Goal: Task Accomplishment & Management: Complete application form

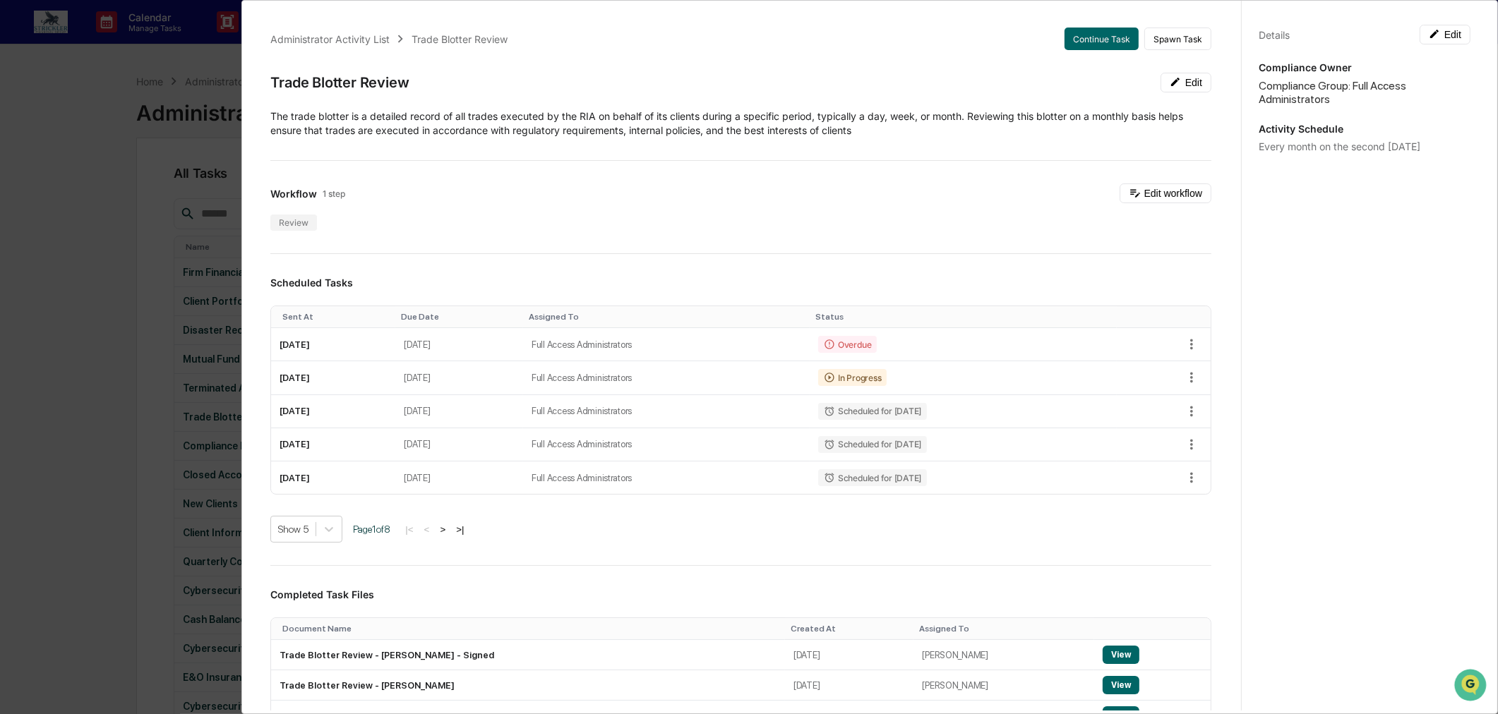
click at [47, 102] on div "Administrator Activity List Trade Blotter Review Continue Task Spawn Task Trade…" at bounding box center [749, 357] width 1498 height 714
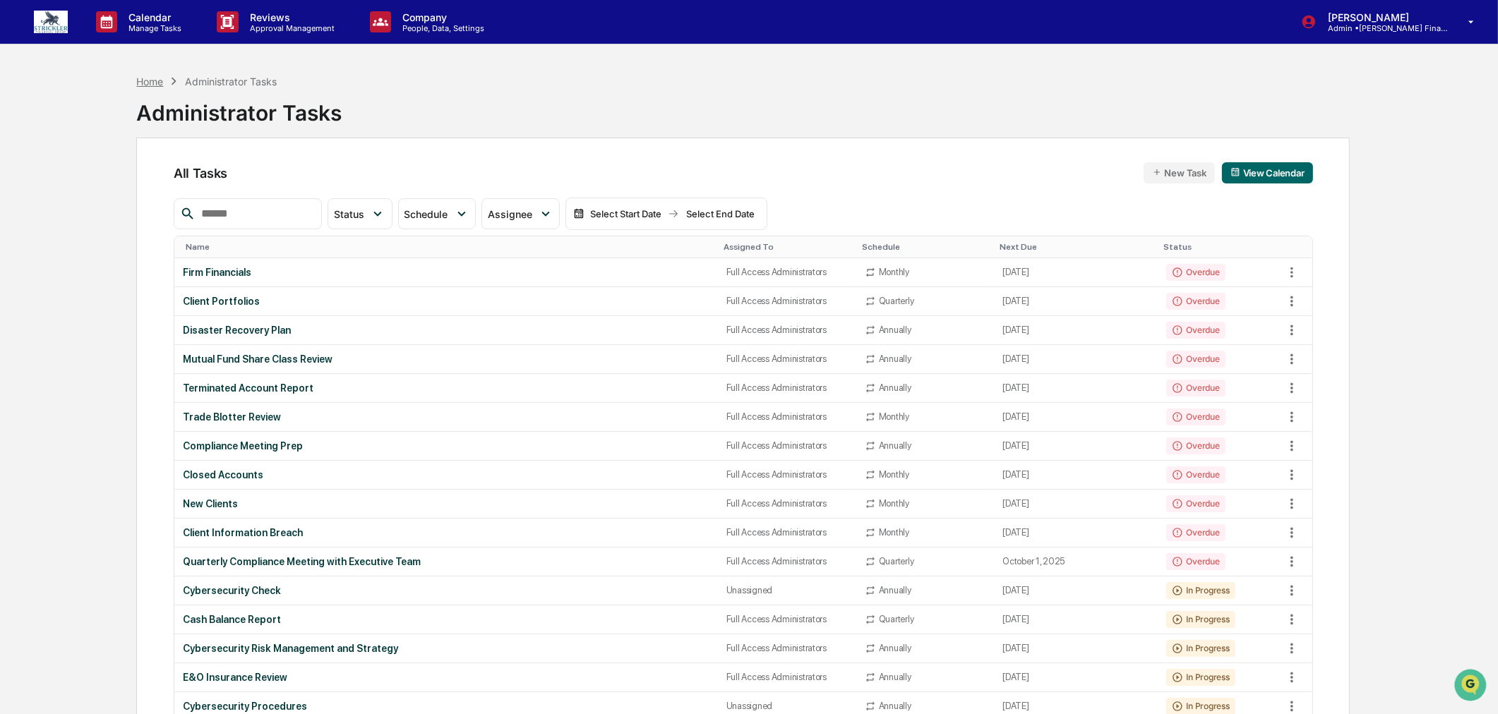
click at [147, 85] on div "Home" at bounding box center [149, 82] width 27 height 12
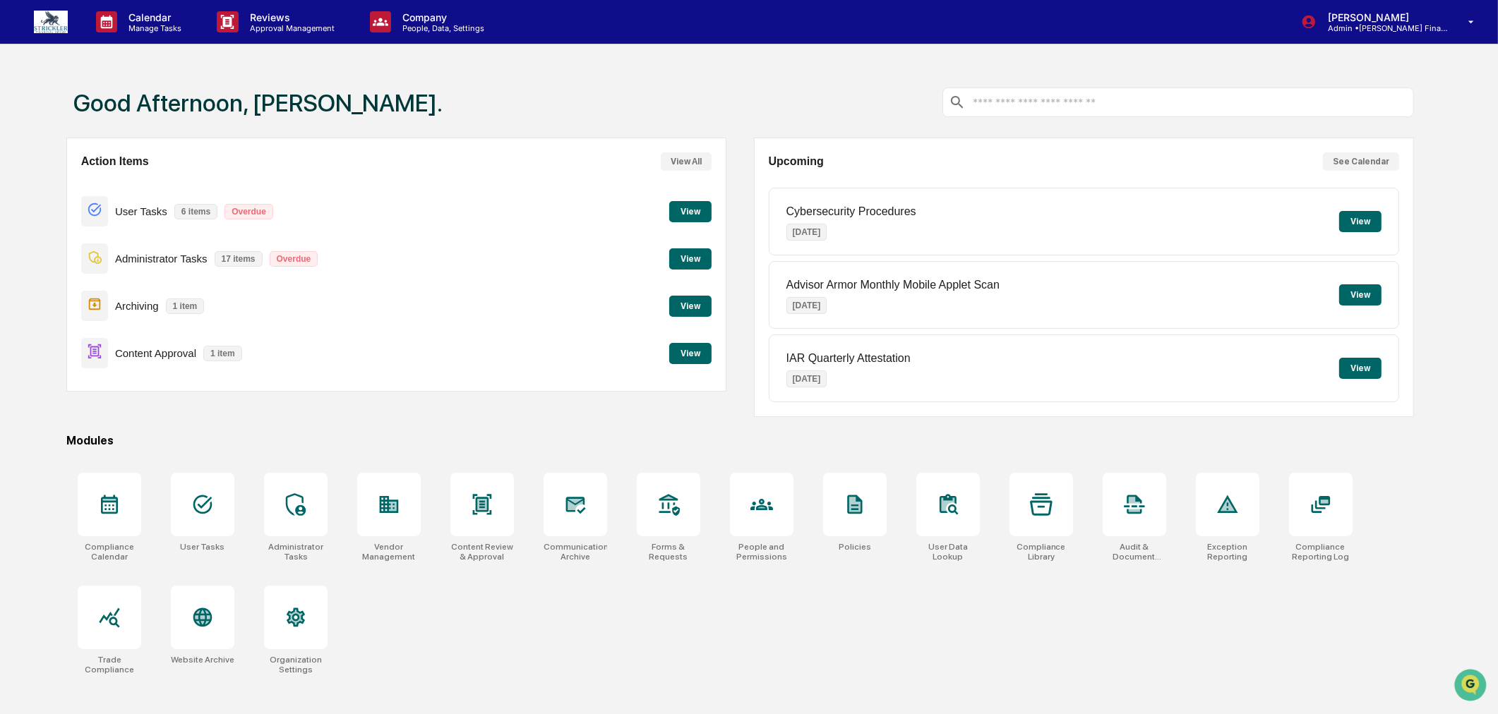
click at [702, 356] on button "View" at bounding box center [690, 353] width 42 height 21
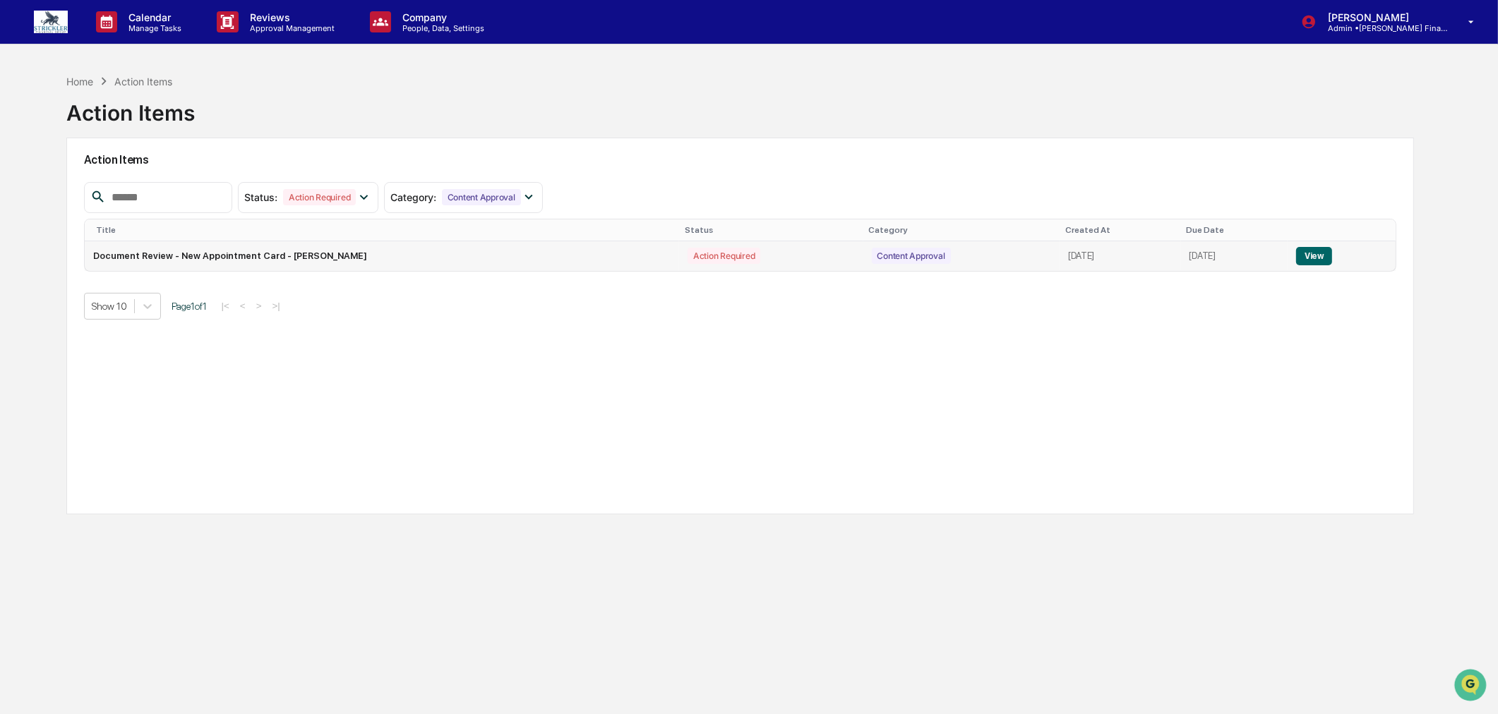
click at [1314, 256] on button "View" at bounding box center [1314, 256] width 36 height 18
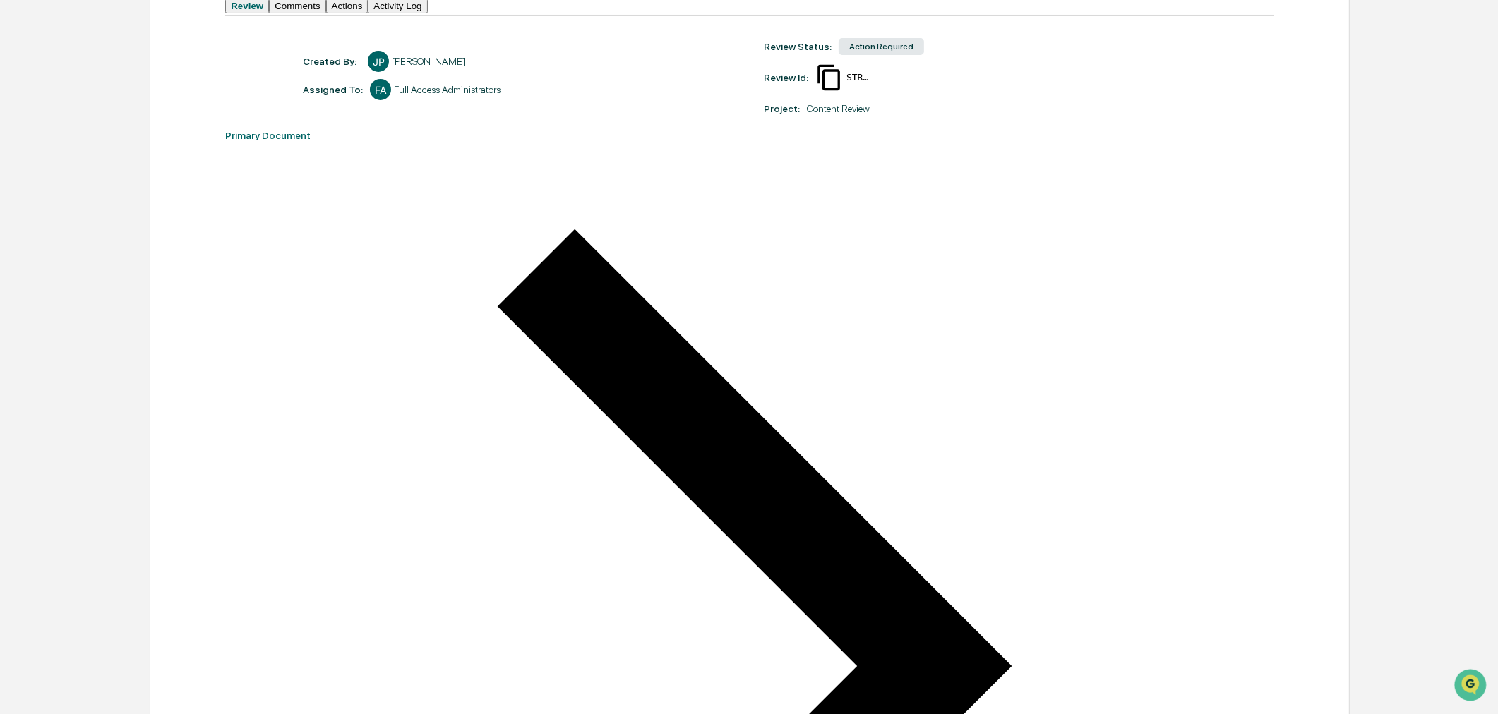
scroll to position [116, 0]
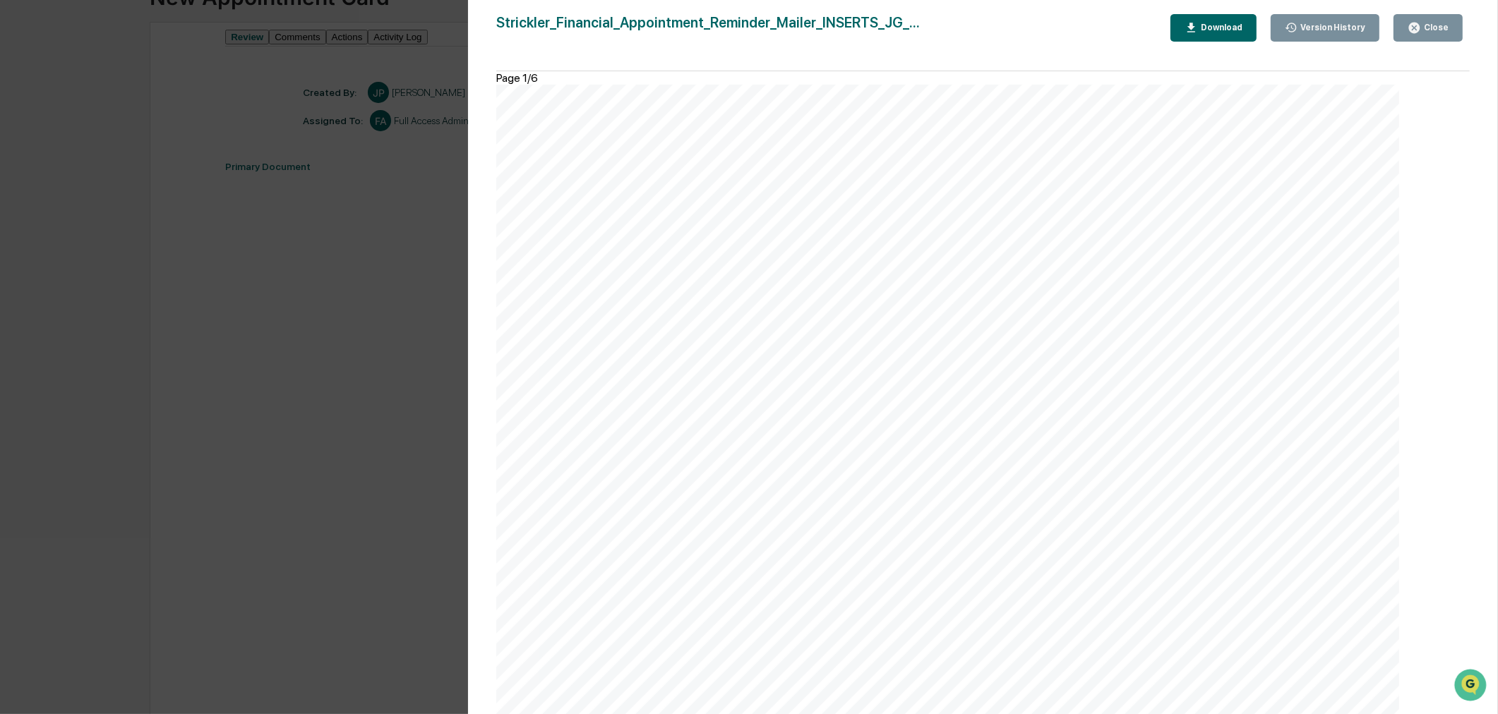
scroll to position [0, 0]
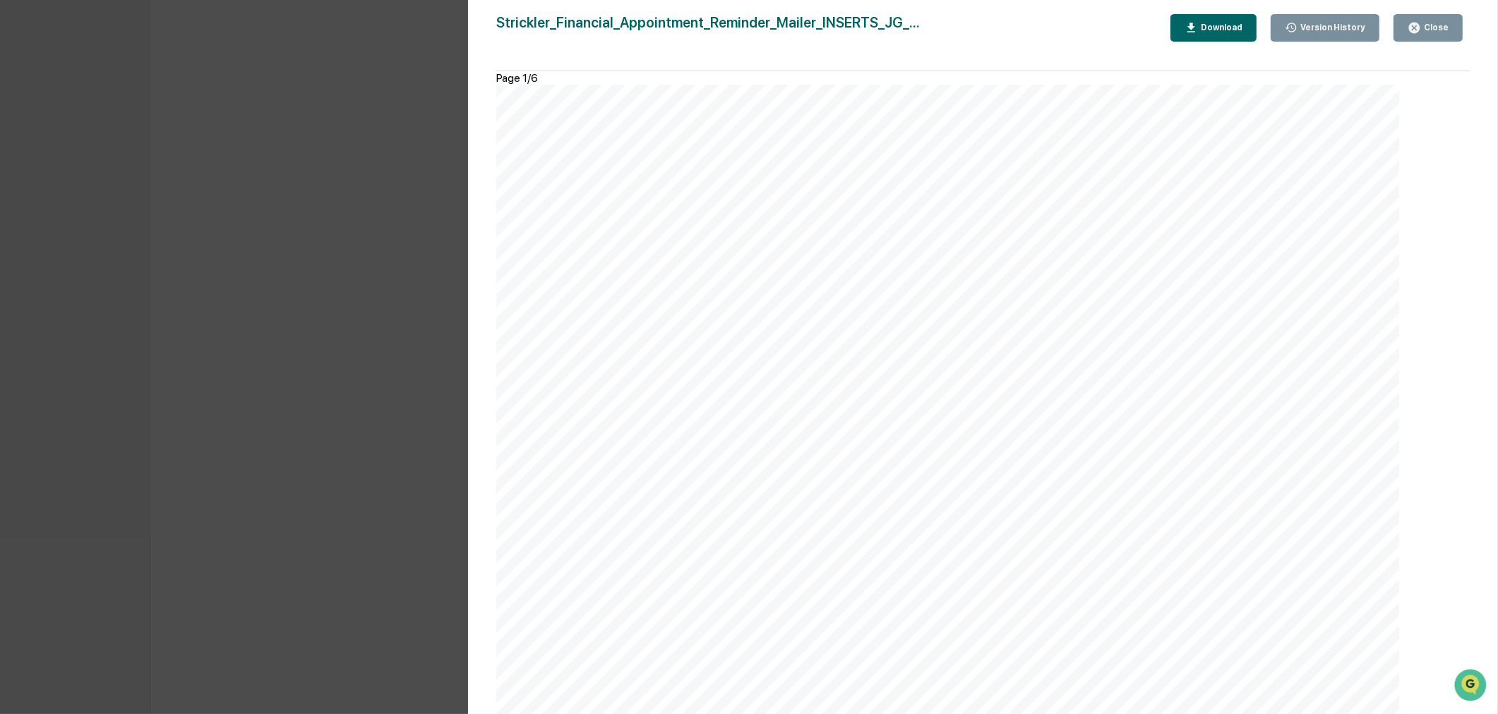
scroll to position [429, 0]
click at [1420, 31] on icon "button" at bounding box center [1414, 28] width 11 height 11
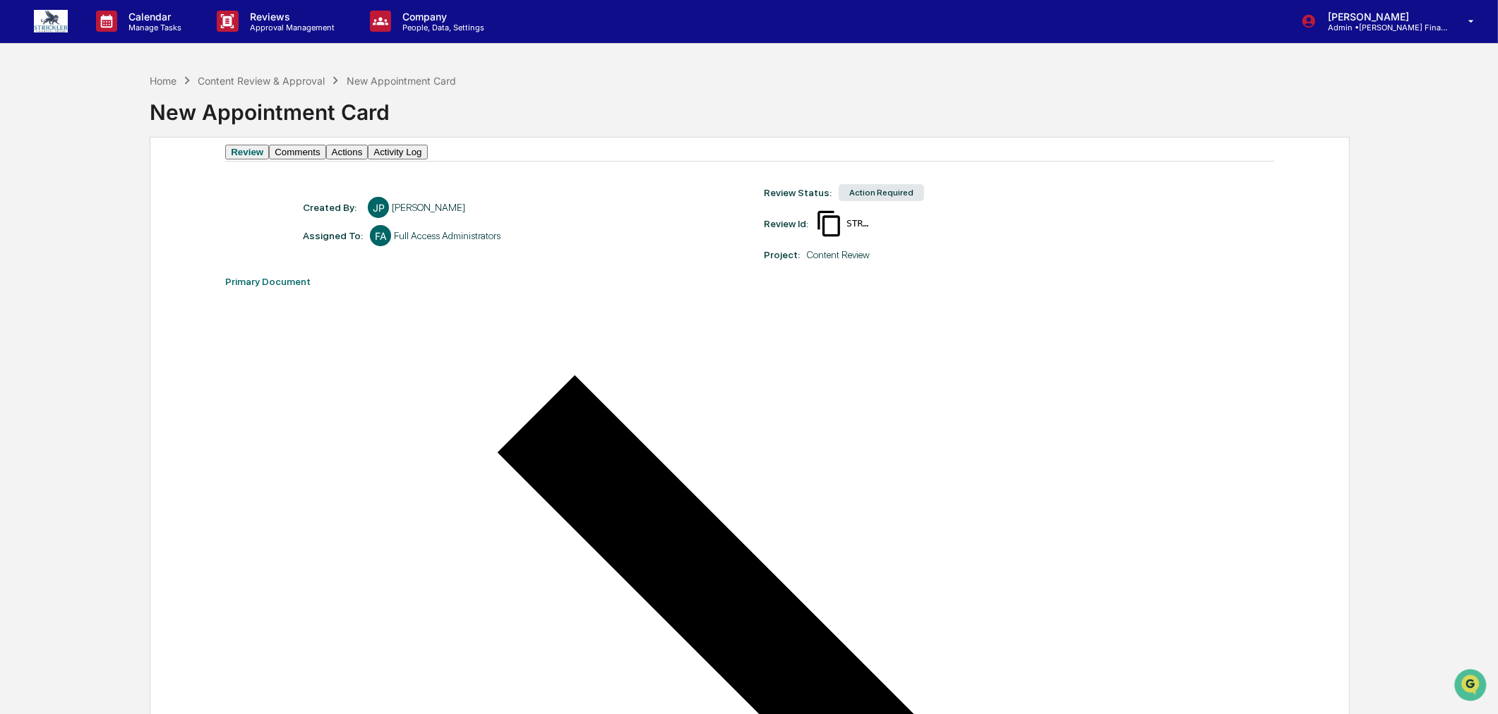
scroll to position [0, 0]
click at [368, 160] on button "Actions" at bounding box center [347, 152] width 42 height 15
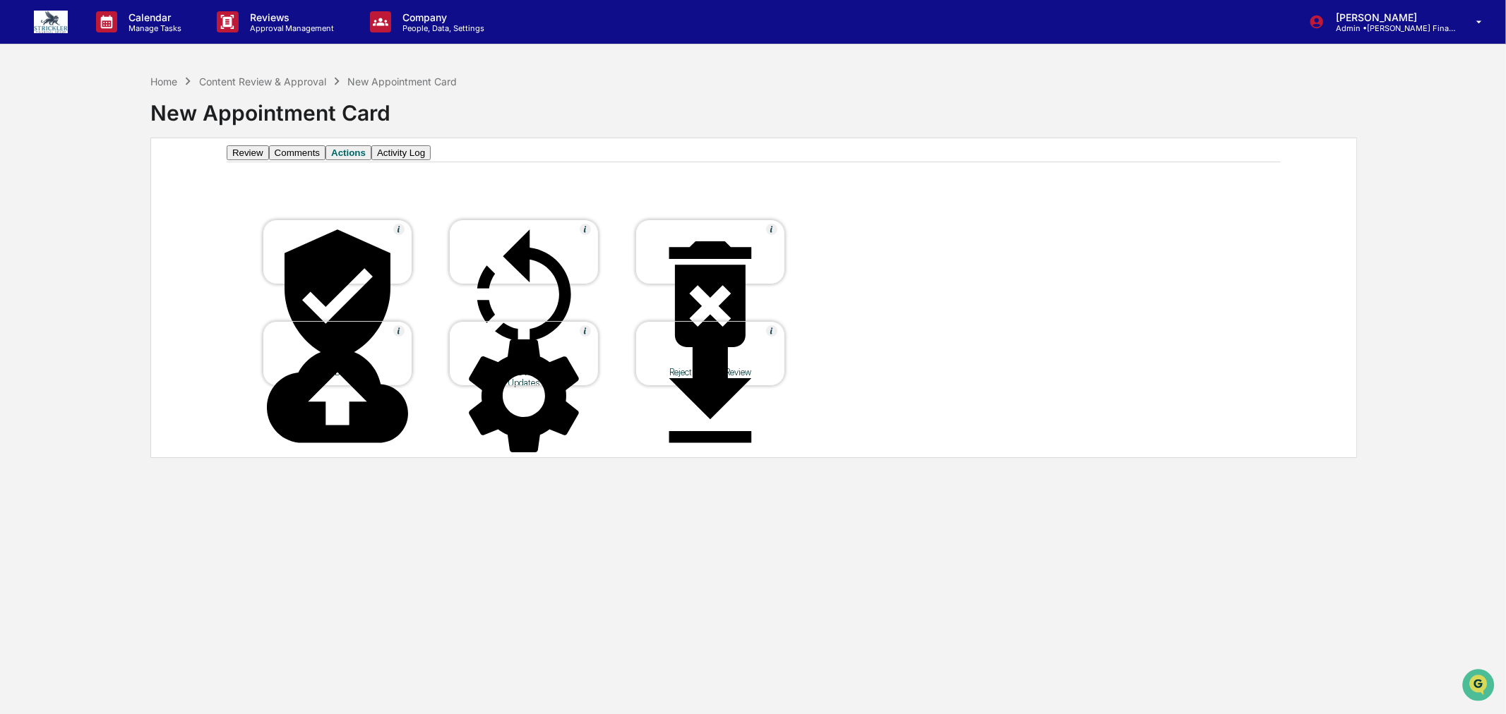
click at [532, 367] on div "Send Back to Requestor for Updates" at bounding box center [523, 377] width 127 height 21
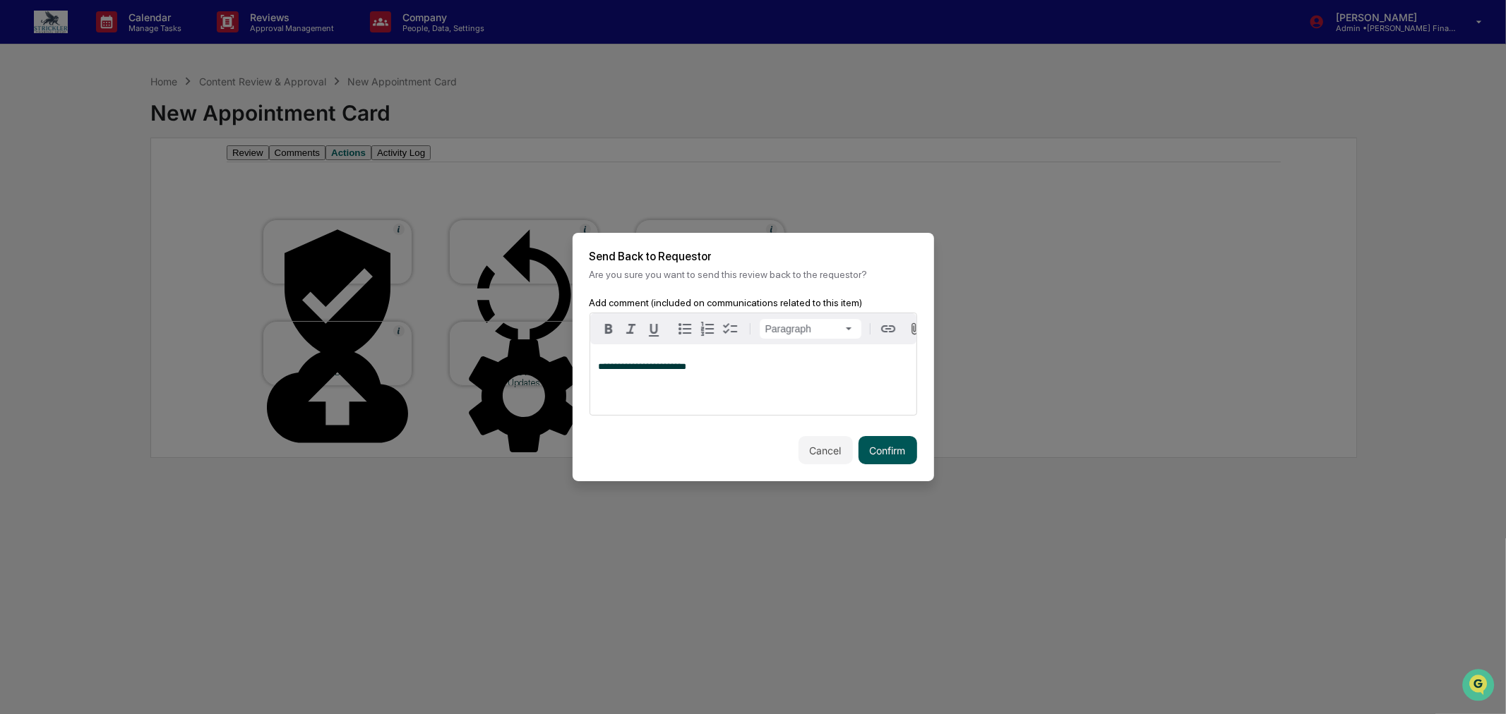
click at [885, 450] on button "Confirm" at bounding box center [887, 450] width 59 height 28
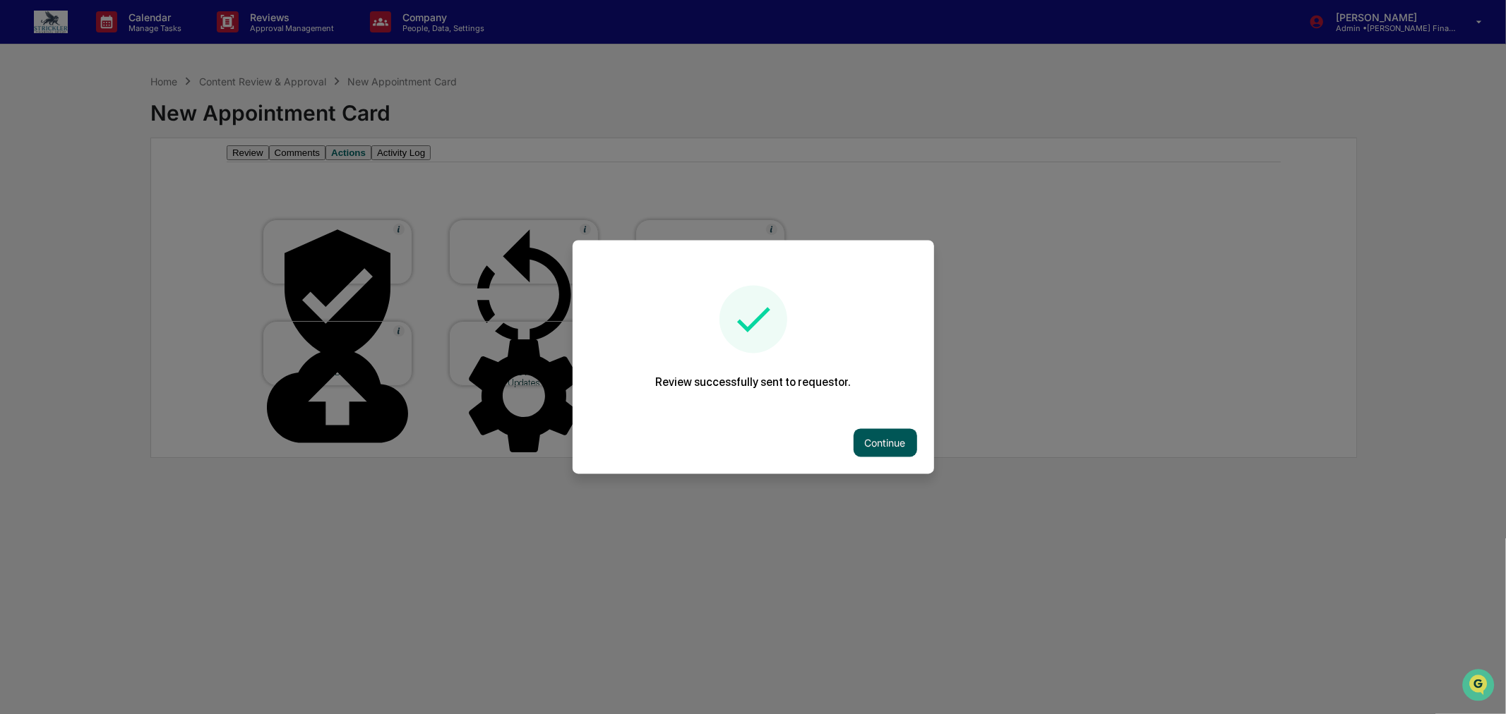
click at [885, 431] on button "Continue" at bounding box center [885, 443] width 64 height 28
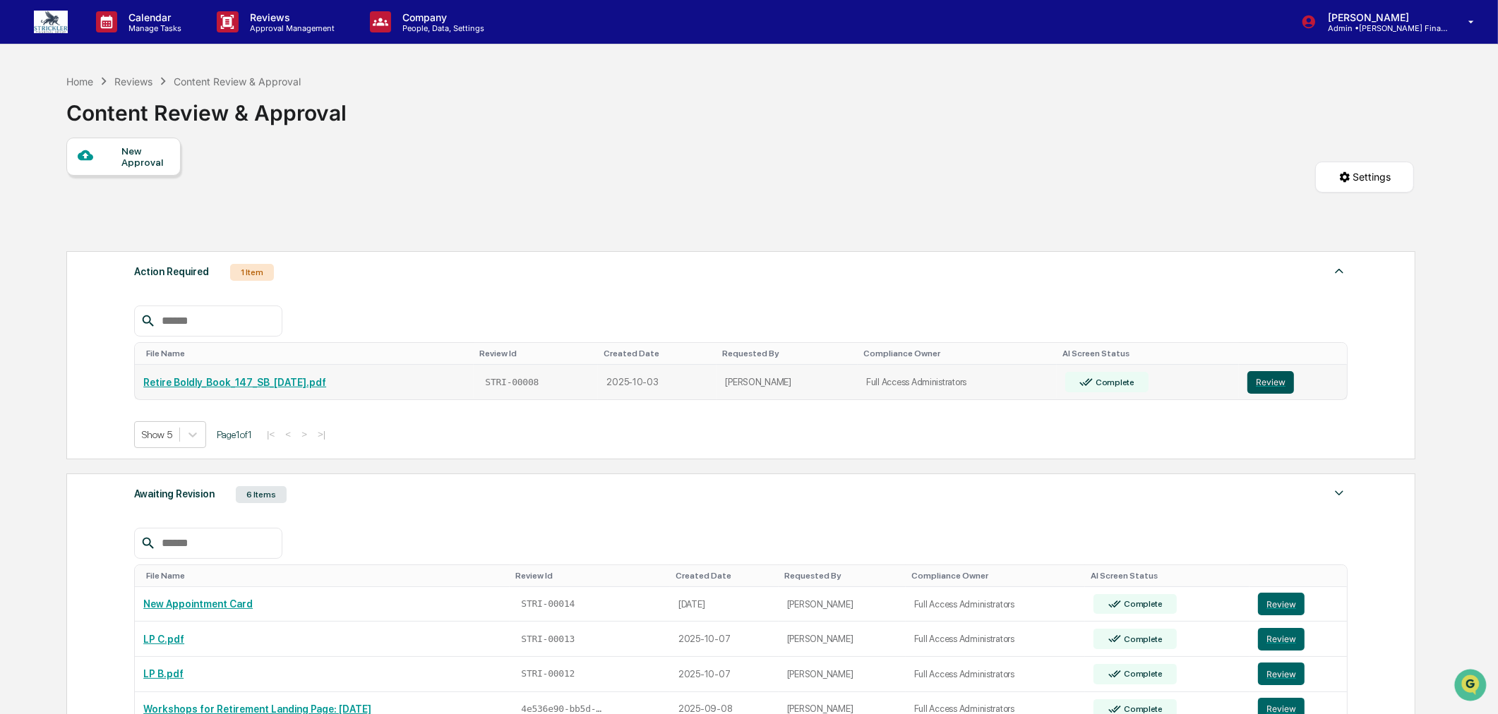
click at [1281, 378] on button "Review" at bounding box center [1270, 382] width 47 height 23
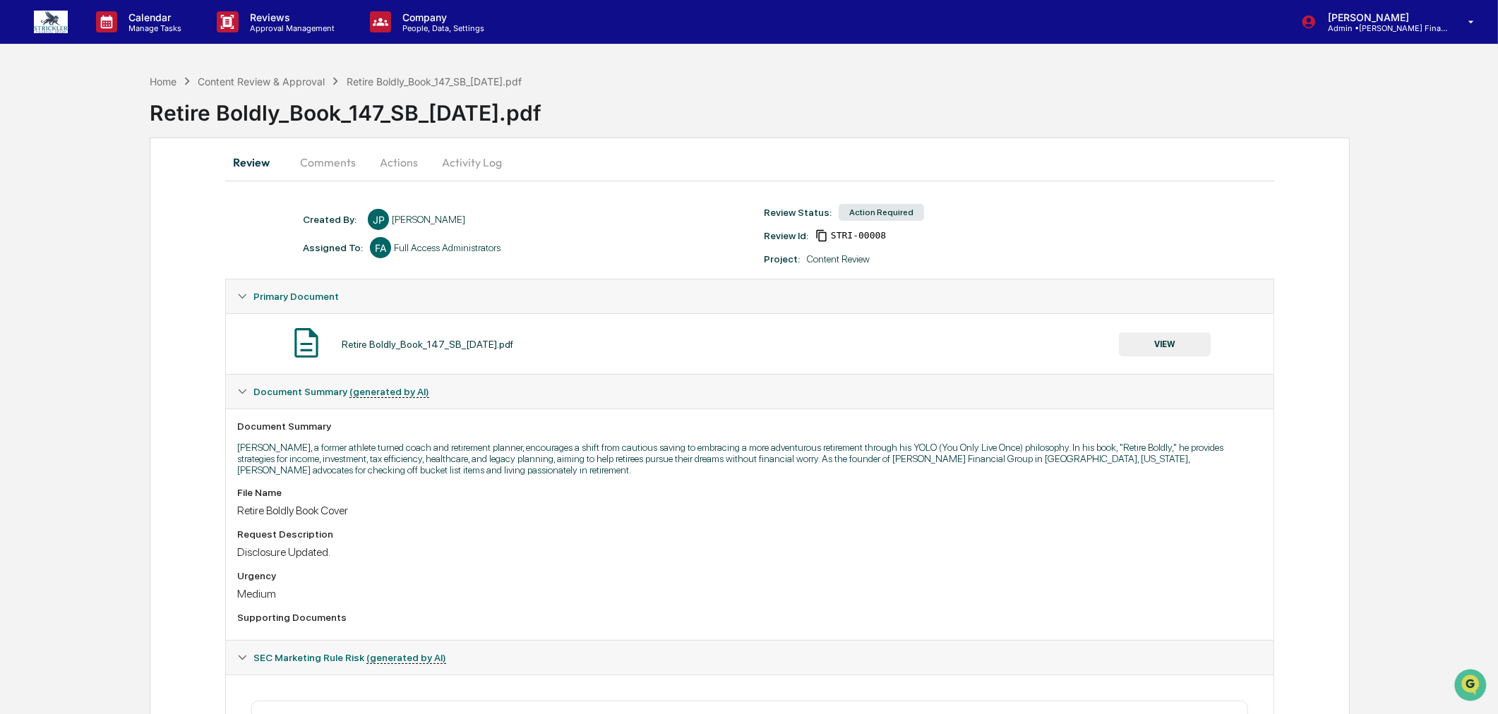
click at [404, 160] on button "Actions" at bounding box center [399, 162] width 64 height 34
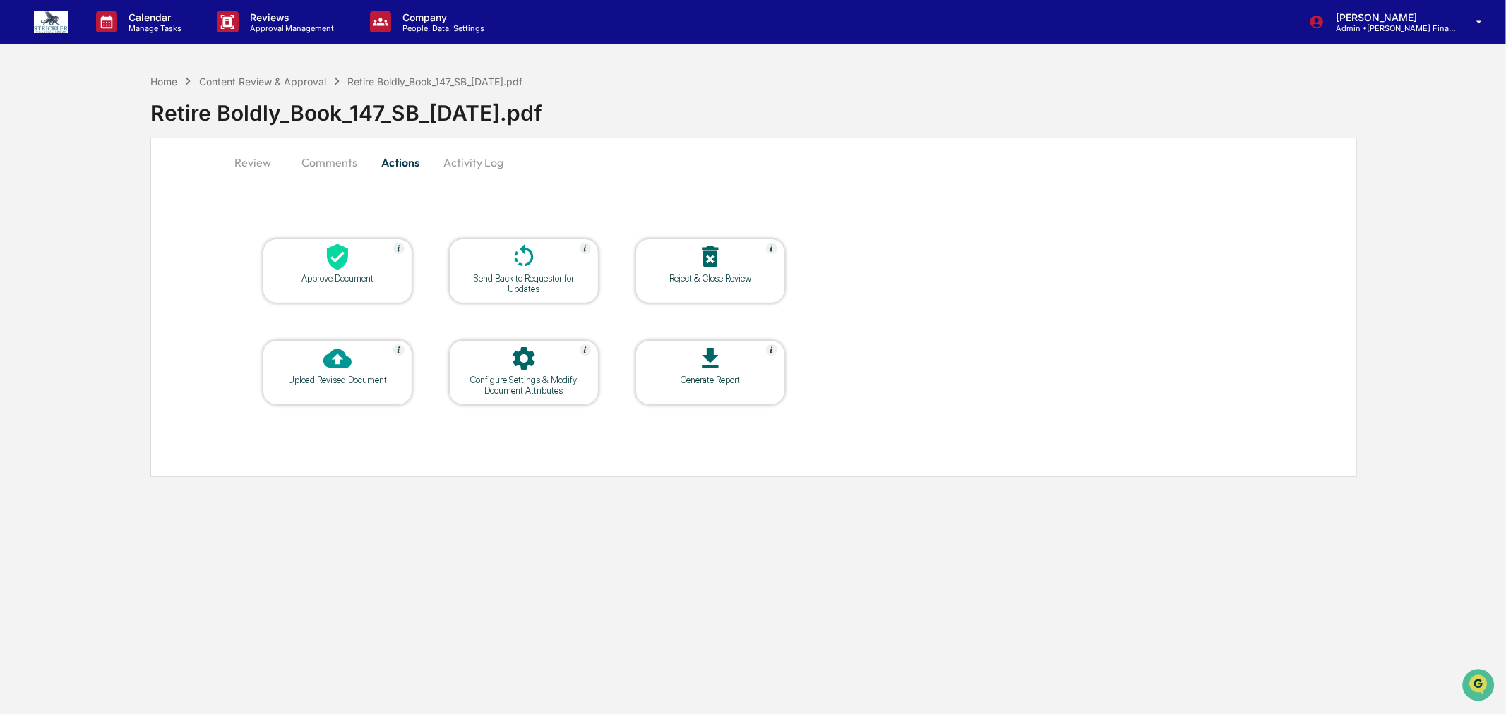
click at [359, 258] on div at bounding box center [337, 258] width 141 height 30
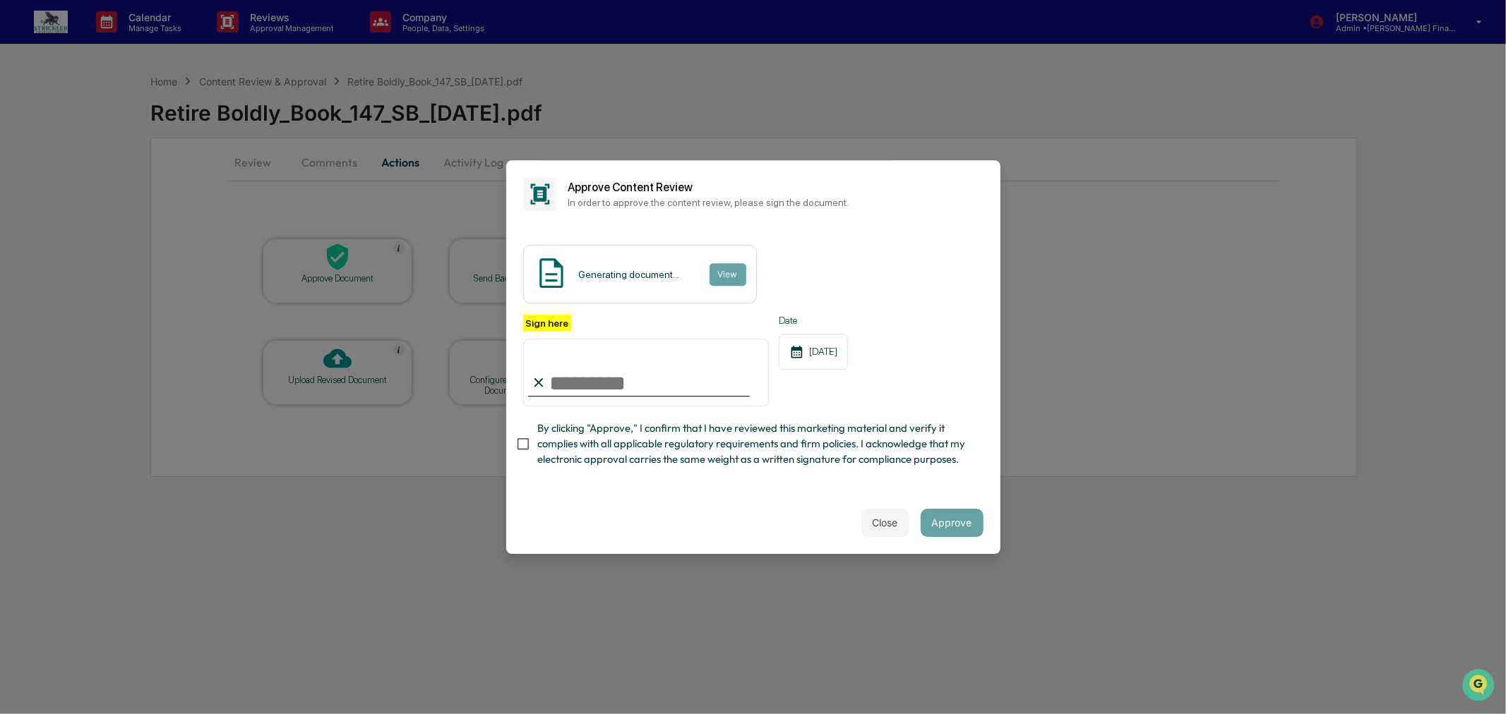
click at [750, 342] on input "Sign here" at bounding box center [646, 373] width 246 height 68
type input "**********"
click at [880, 537] on button "Close" at bounding box center [885, 523] width 48 height 28
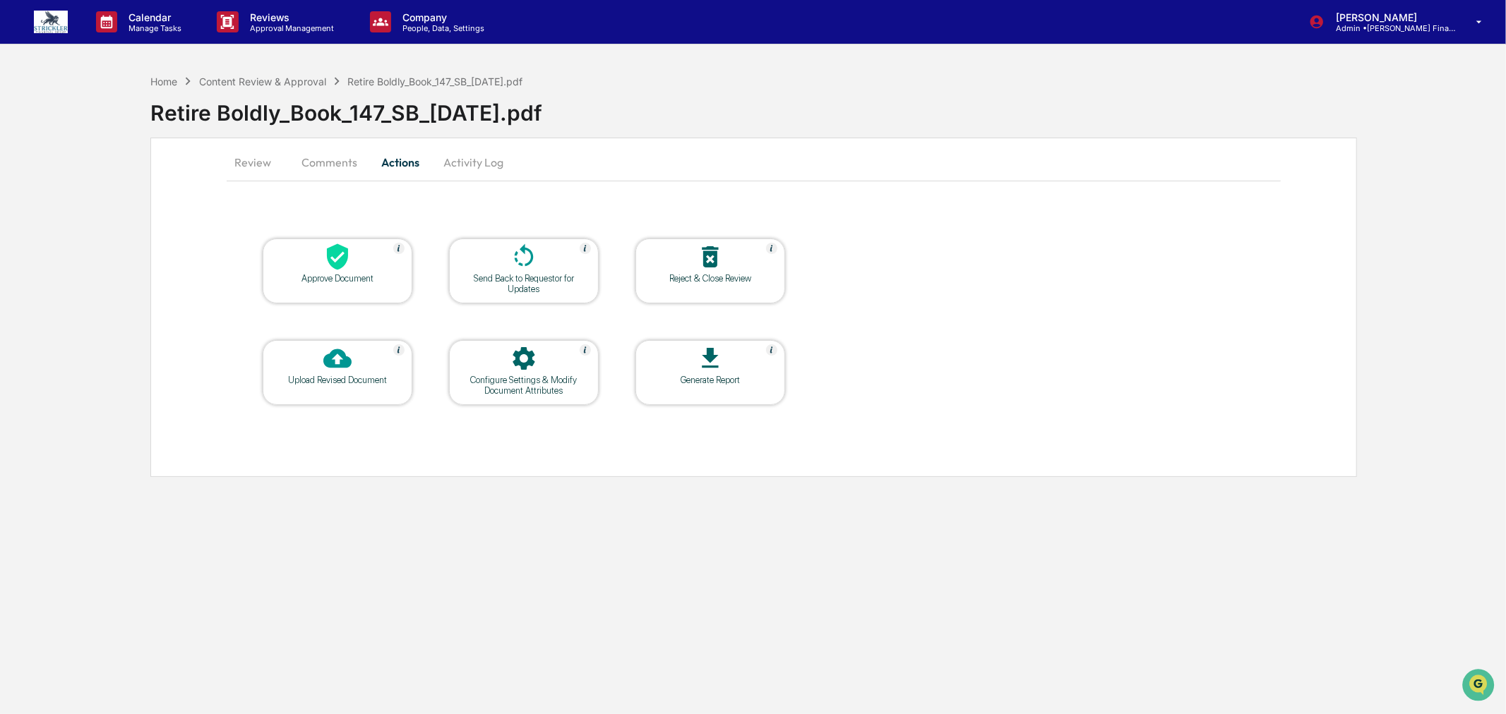
click at [270, 165] on button "Review" at bounding box center [259, 162] width 64 height 34
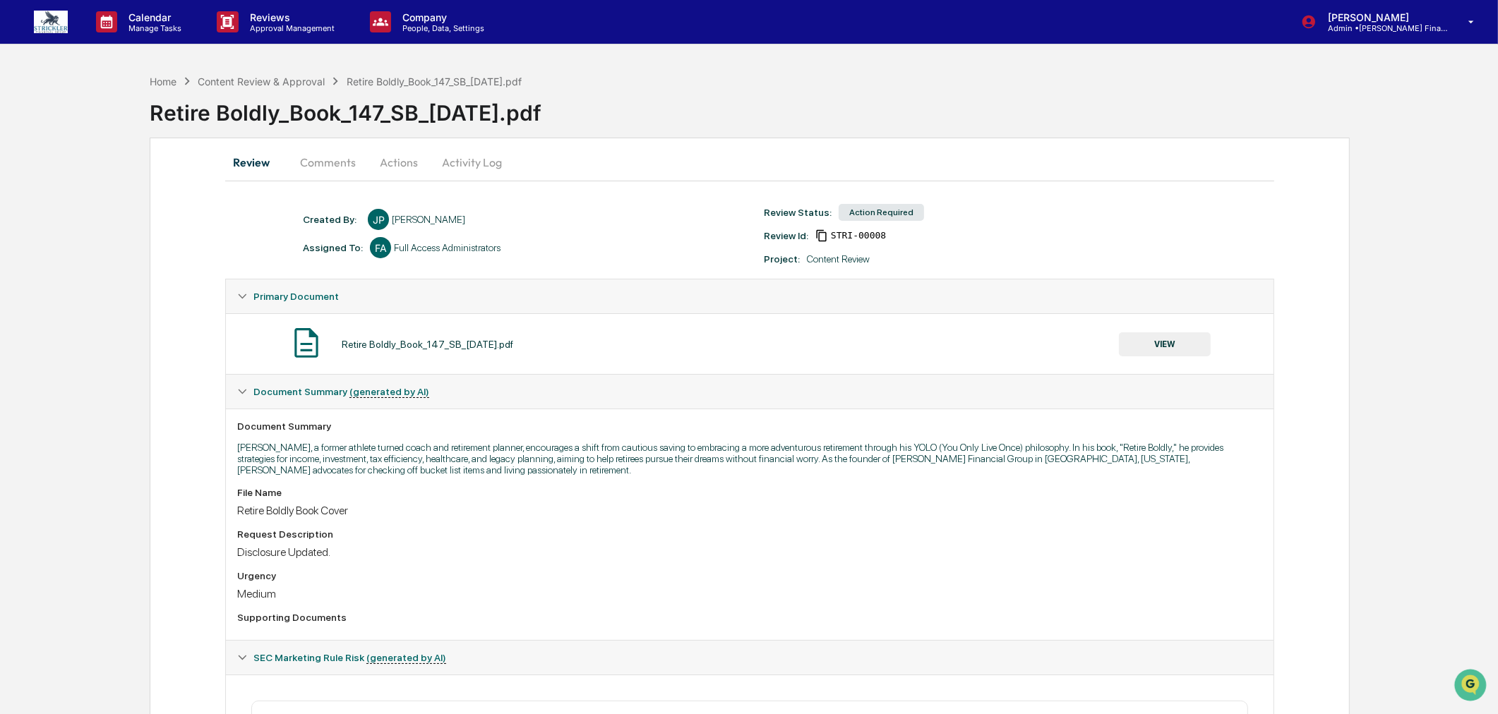
click at [1187, 344] on button "VIEW" at bounding box center [1165, 344] width 92 height 24
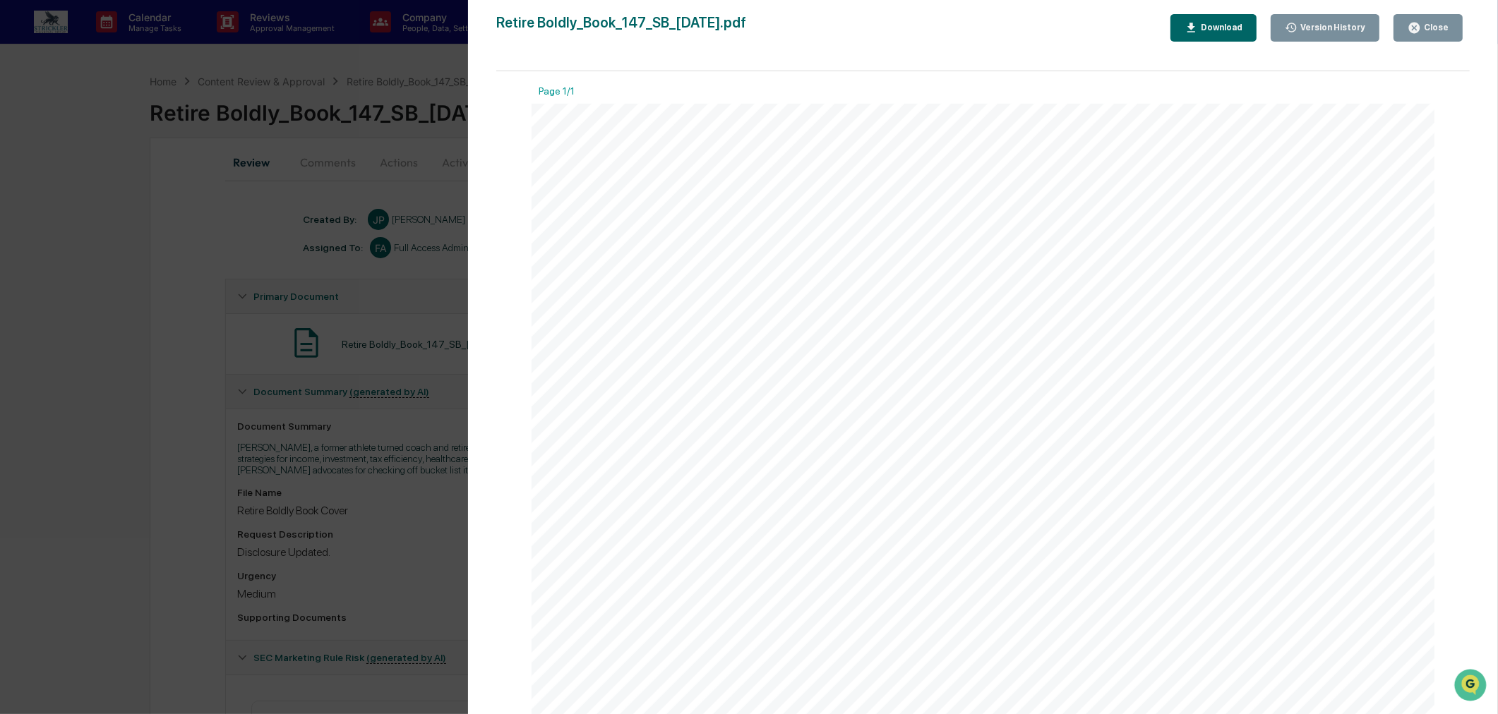
click at [1429, 25] on div "Close" at bounding box center [1435, 28] width 28 height 10
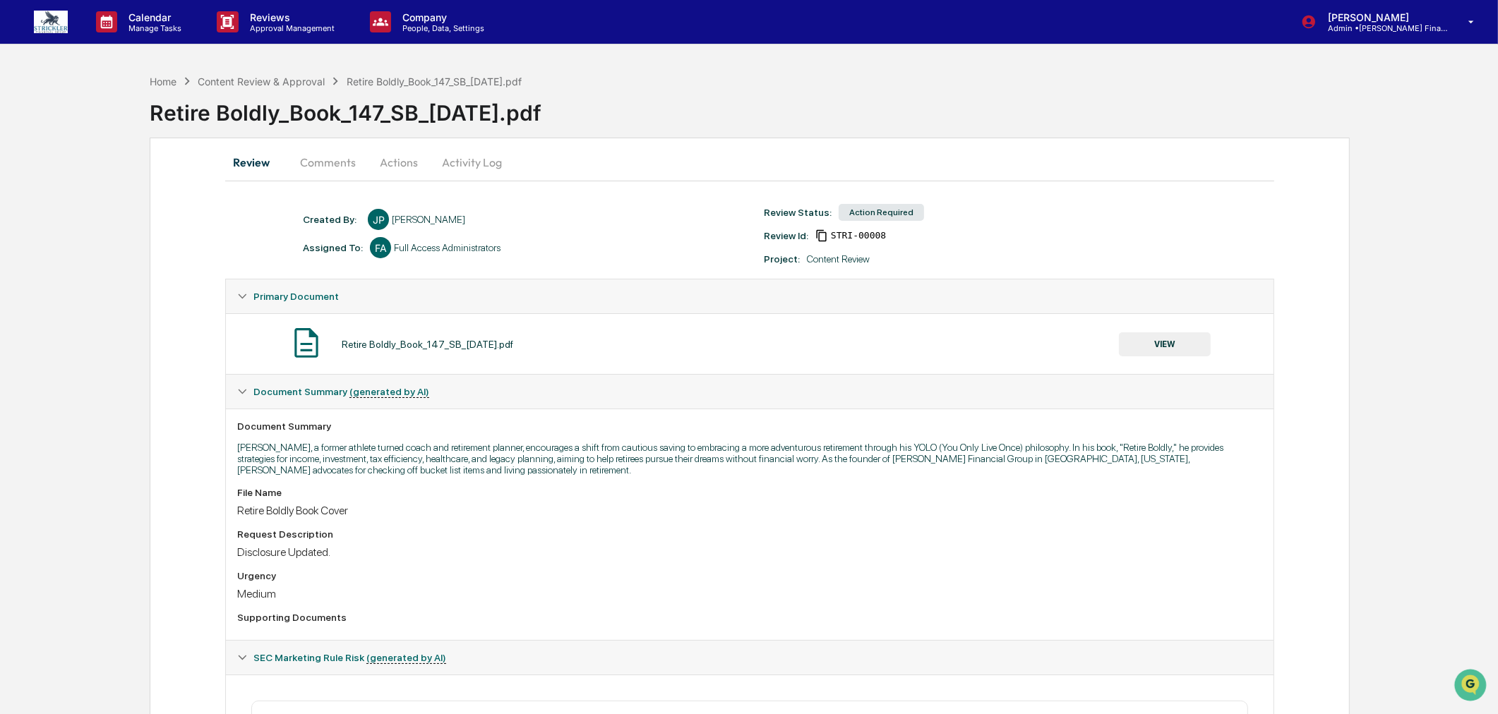
click at [385, 161] on button "Actions" at bounding box center [399, 162] width 64 height 34
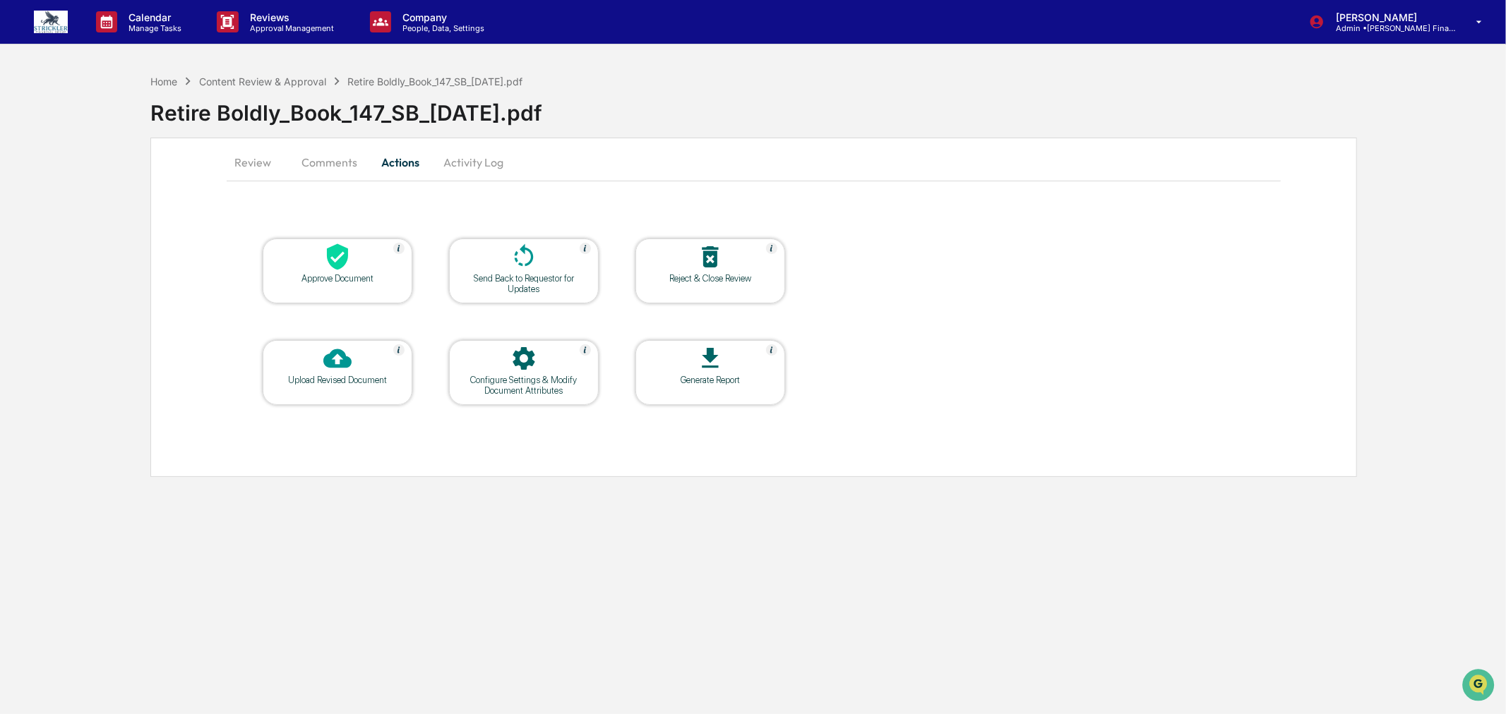
click at [356, 263] on div at bounding box center [337, 258] width 141 height 30
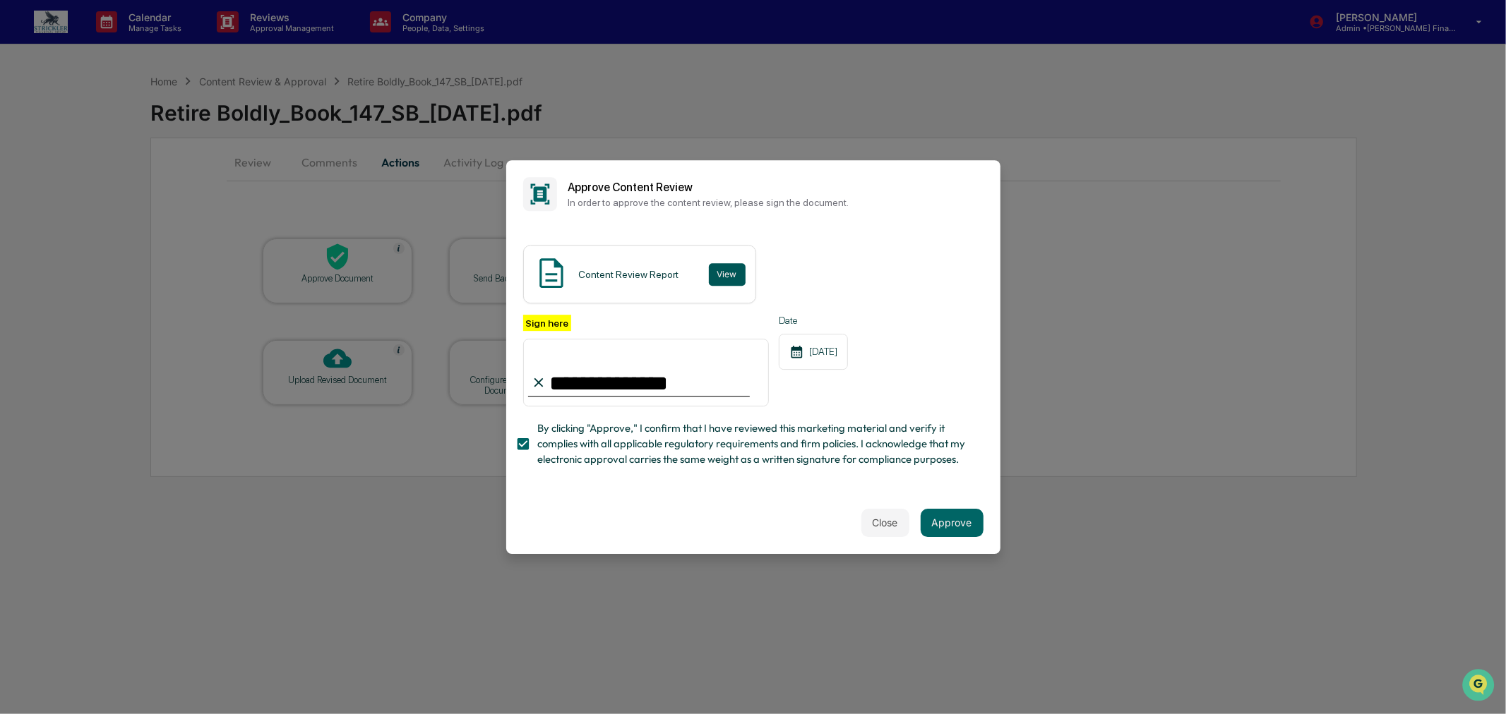
click at [714, 263] on button "View" at bounding box center [727, 274] width 37 height 23
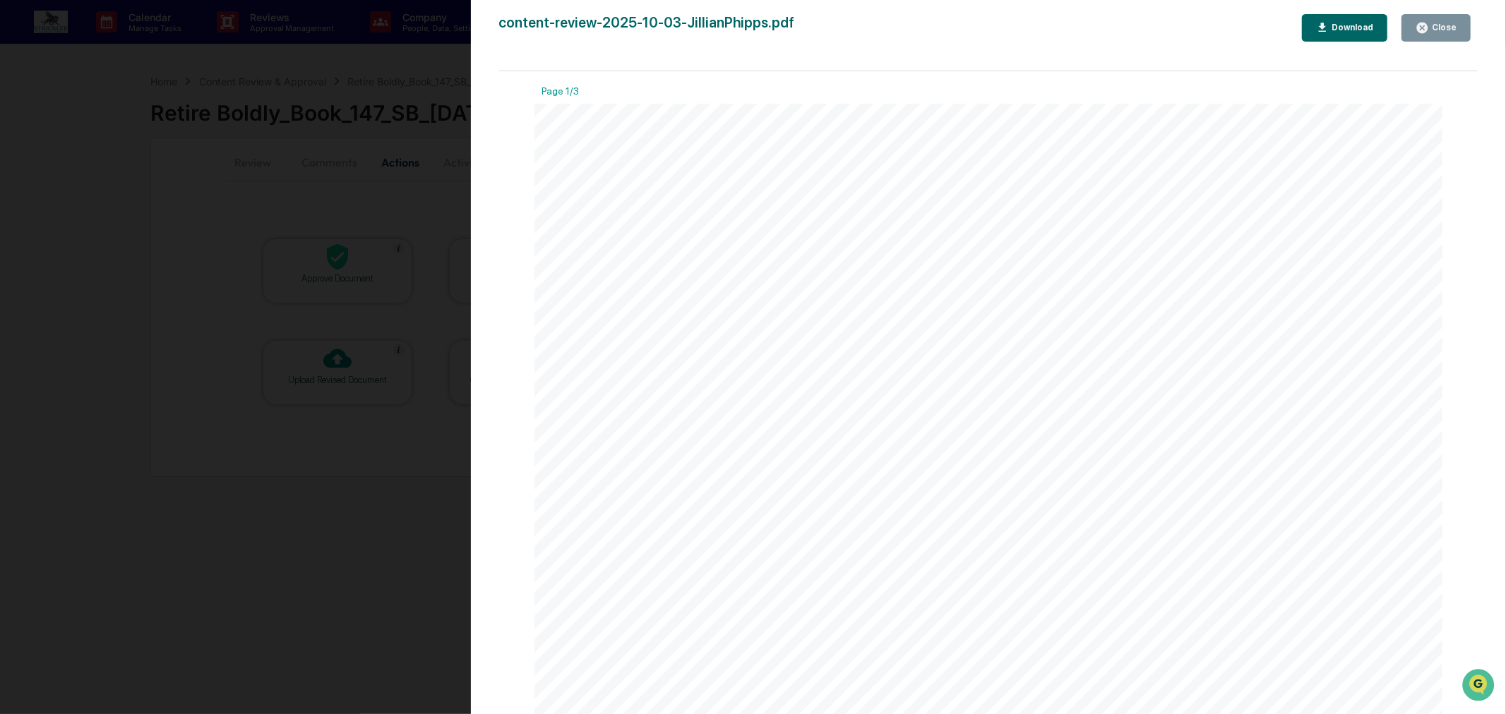
click at [1434, 28] on div "Close" at bounding box center [1443, 28] width 28 height 10
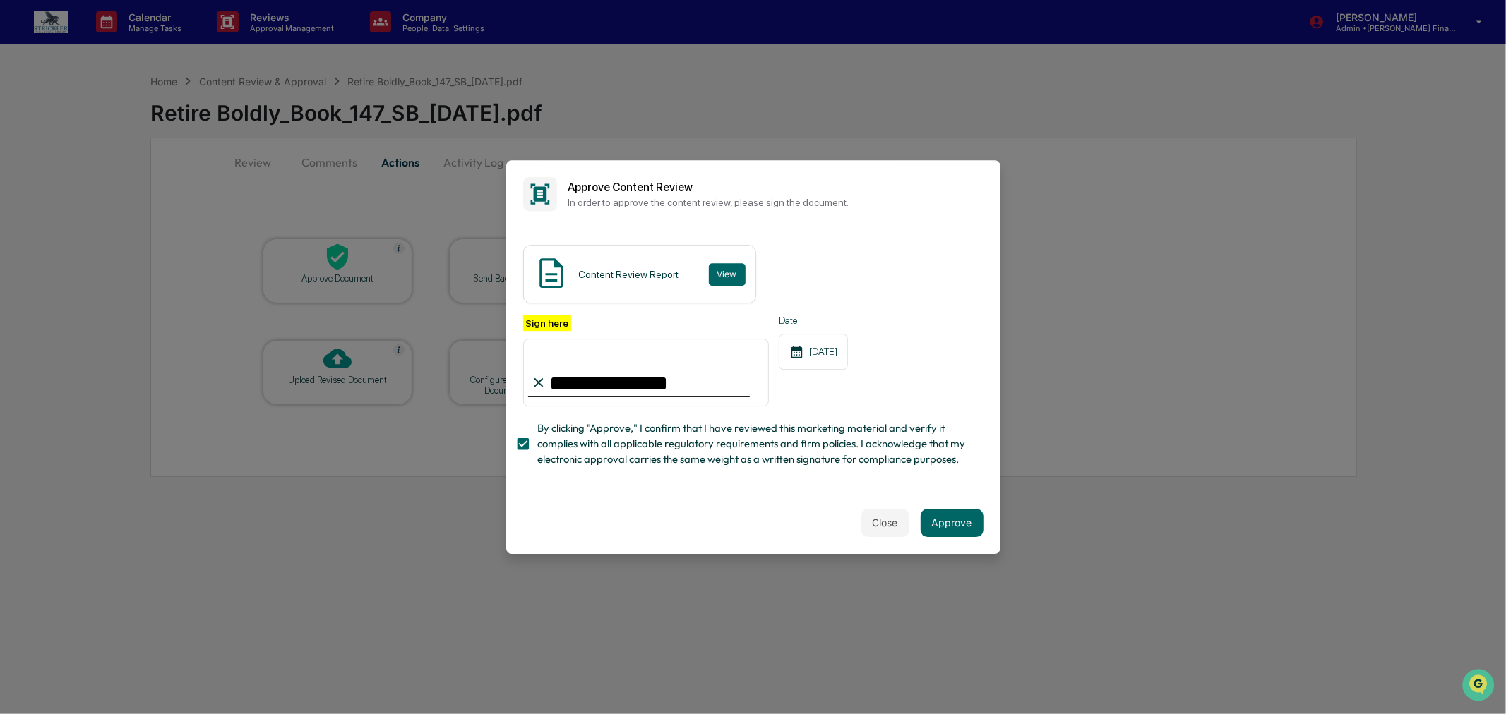
click at [633, 352] on input "**********" at bounding box center [646, 373] width 246 height 68
click at [955, 537] on button "Approve" at bounding box center [952, 523] width 63 height 28
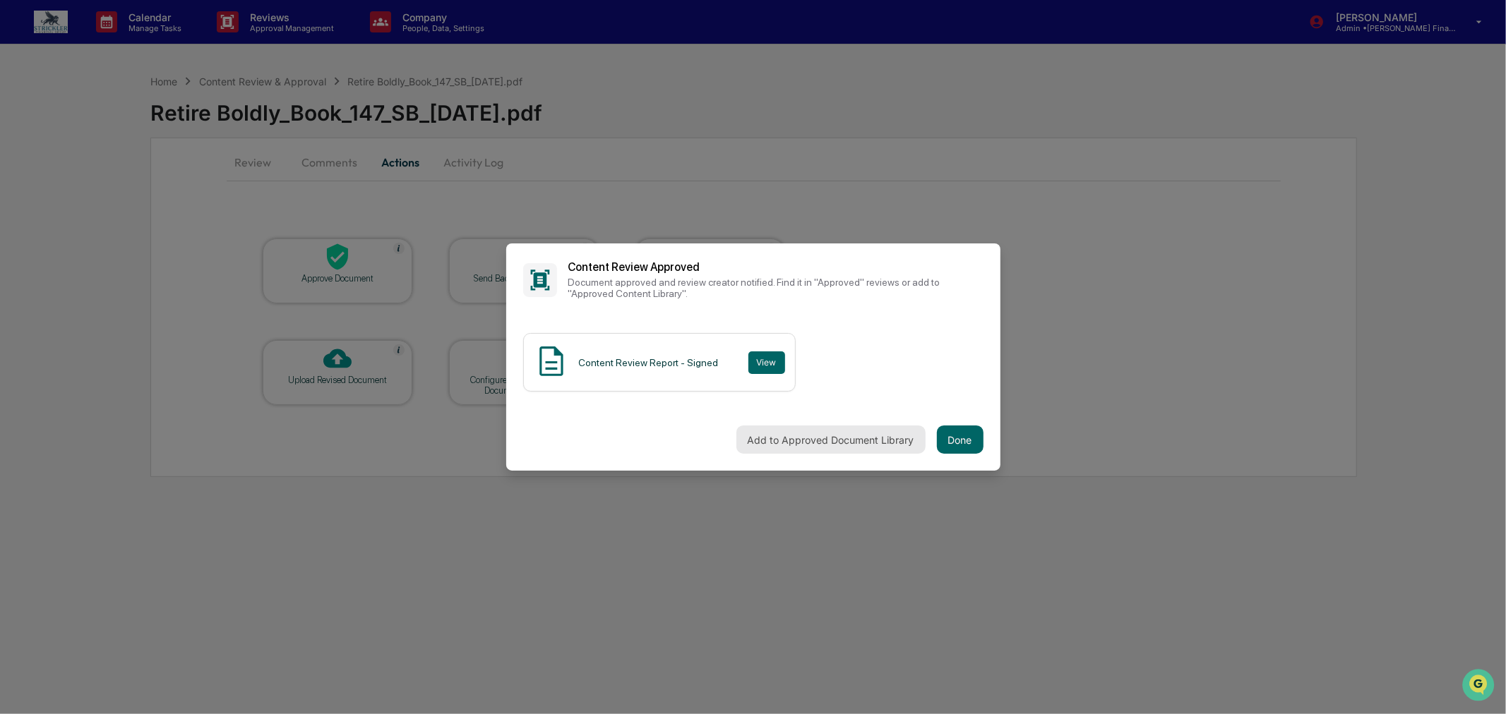
click at [858, 435] on button "Add to Approved Document Library" at bounding box center [830, 440] width 189 height 28
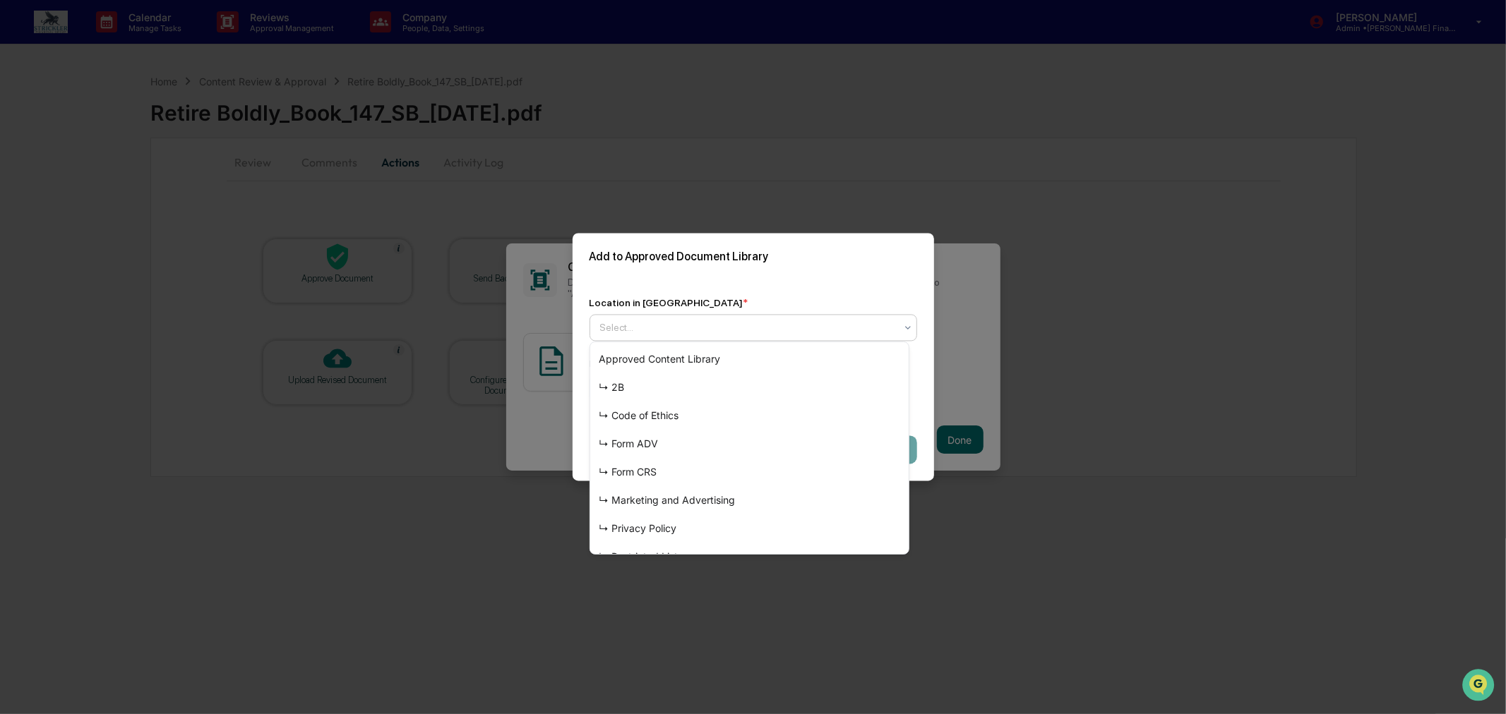
click at [728, 328] on div at bounding box center [747, 328] width 295 height 14
click at [704, 501] on div "↳ Marketing and Advertising" at bounding box center [749, 500] width 318 height 28
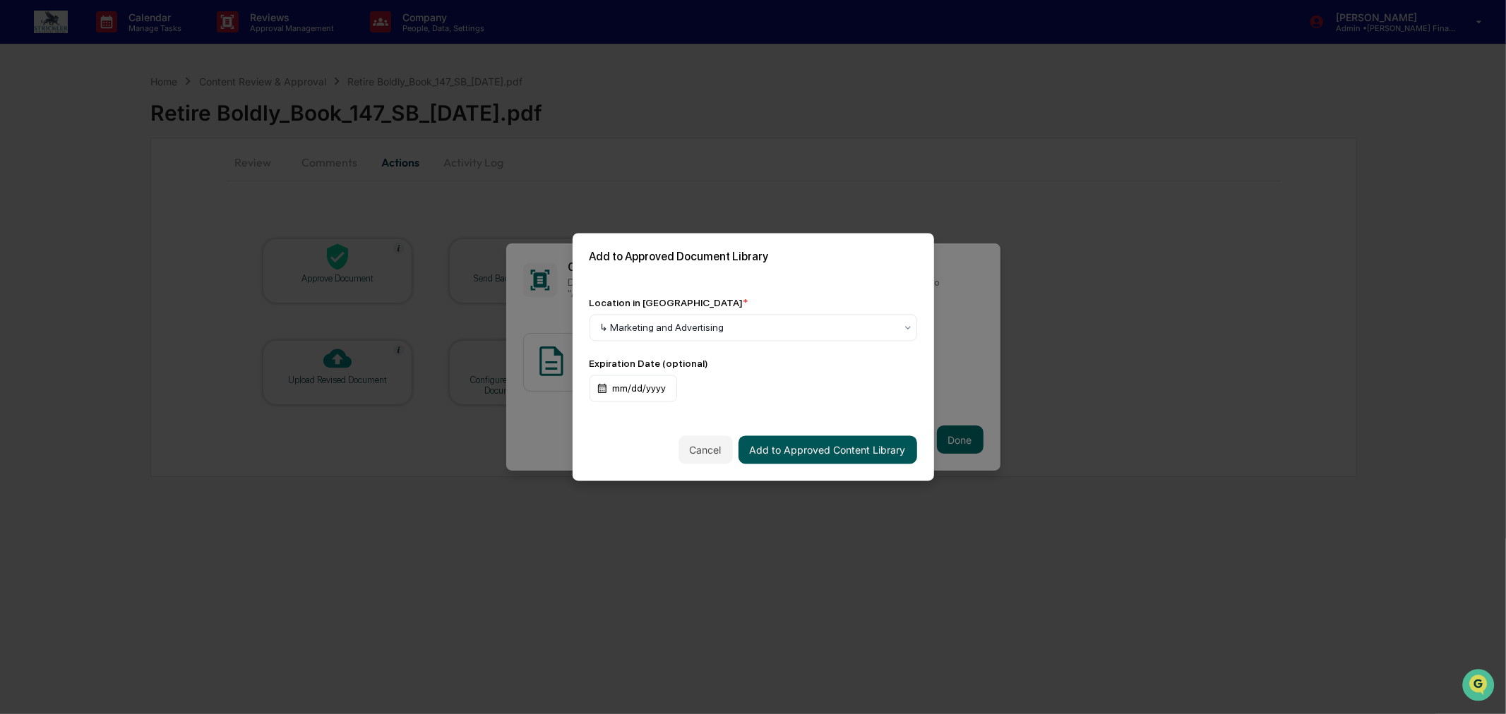
click at [861, 445] on button "Add to Approved Content Library" at bounding box center [827, 450] width 179 height 28
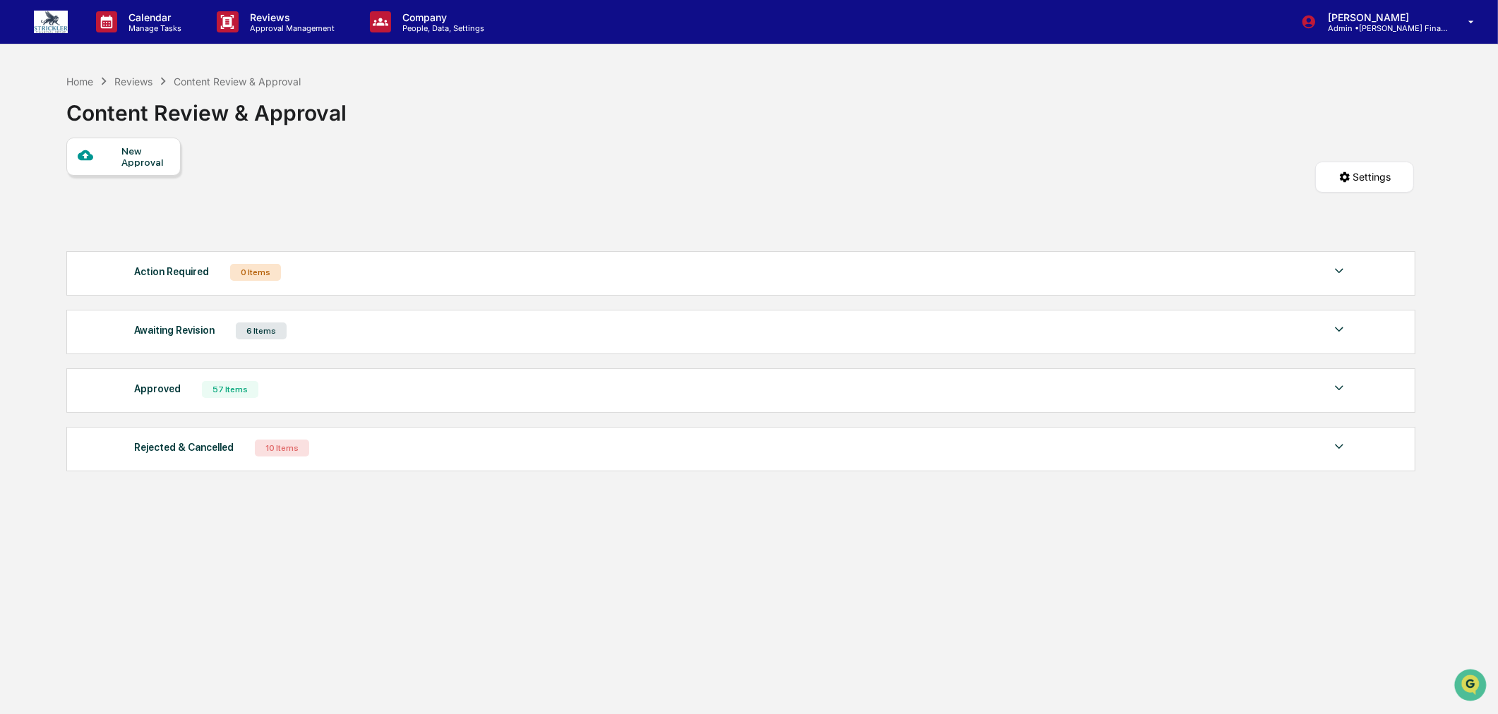
click at [80, 73] on div "Home Reviews Content Review & Approval" at bounding box center [183, 81] width 235 height 16
click at [89, 79] on div "Home" at bounding box center [79, 82] width 27 height 12
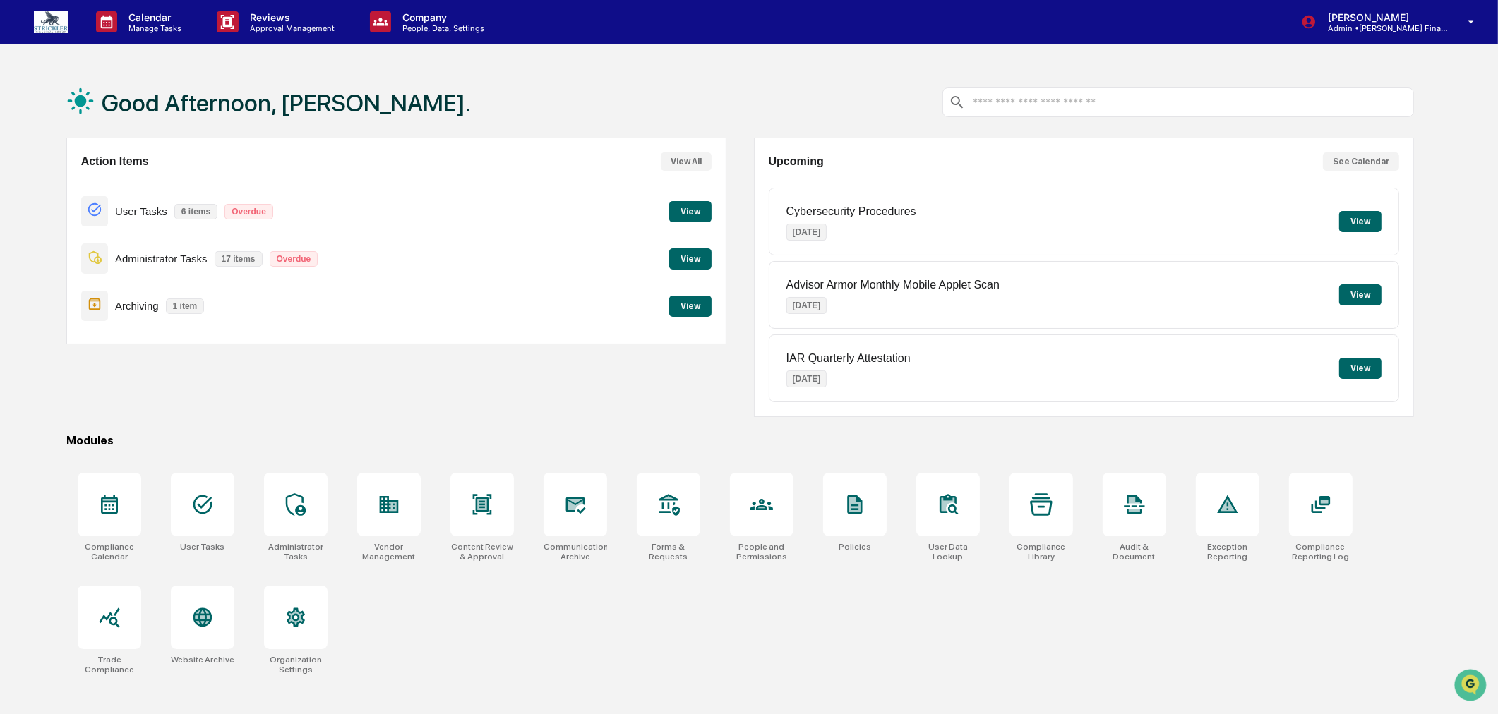
click at [679, 260] on button "View" at bounding box center [690, 258] width 42 height 21
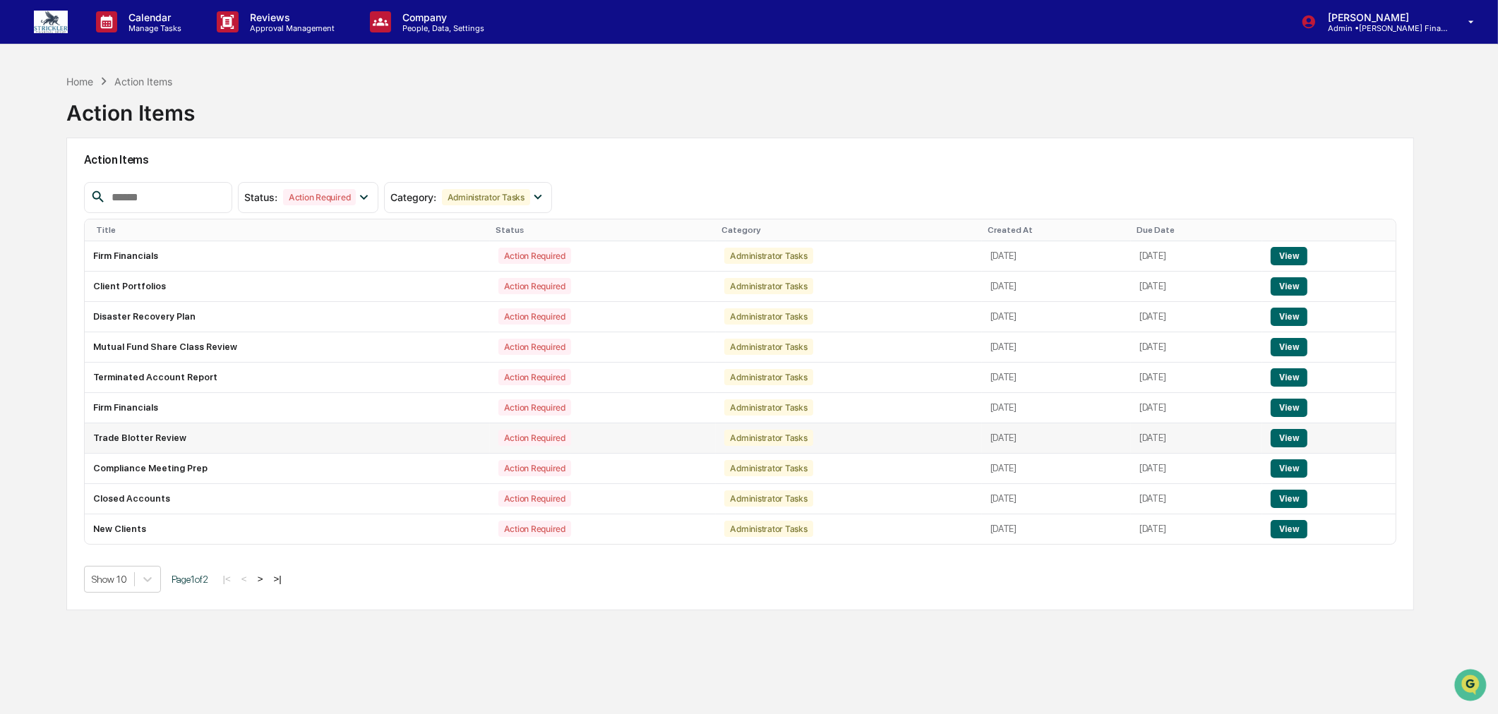
click at [1307, 438] on button "View" at bounding box center [1289, 438] width 36 height 18
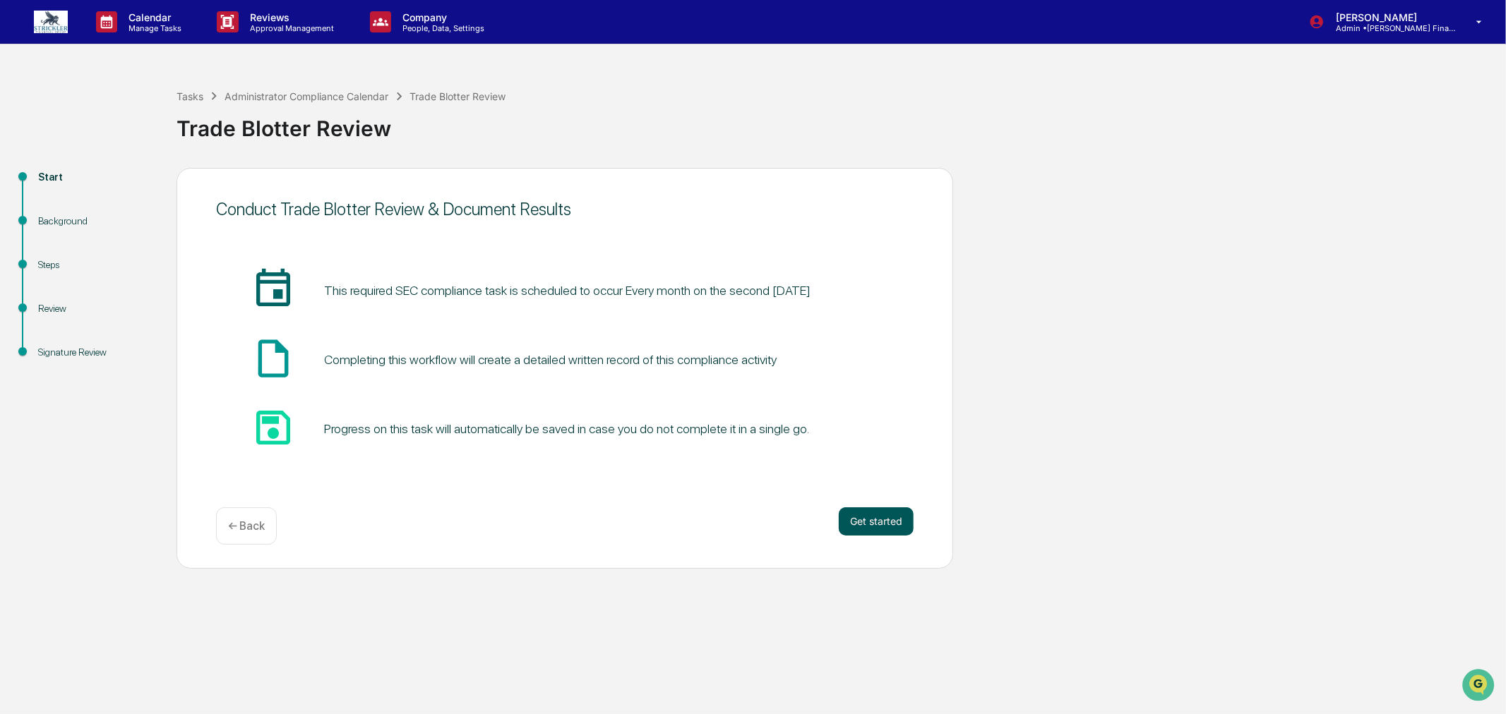
click at [874, 515] on button "Get started" at bounding box center [876, 522] width 75 height 28
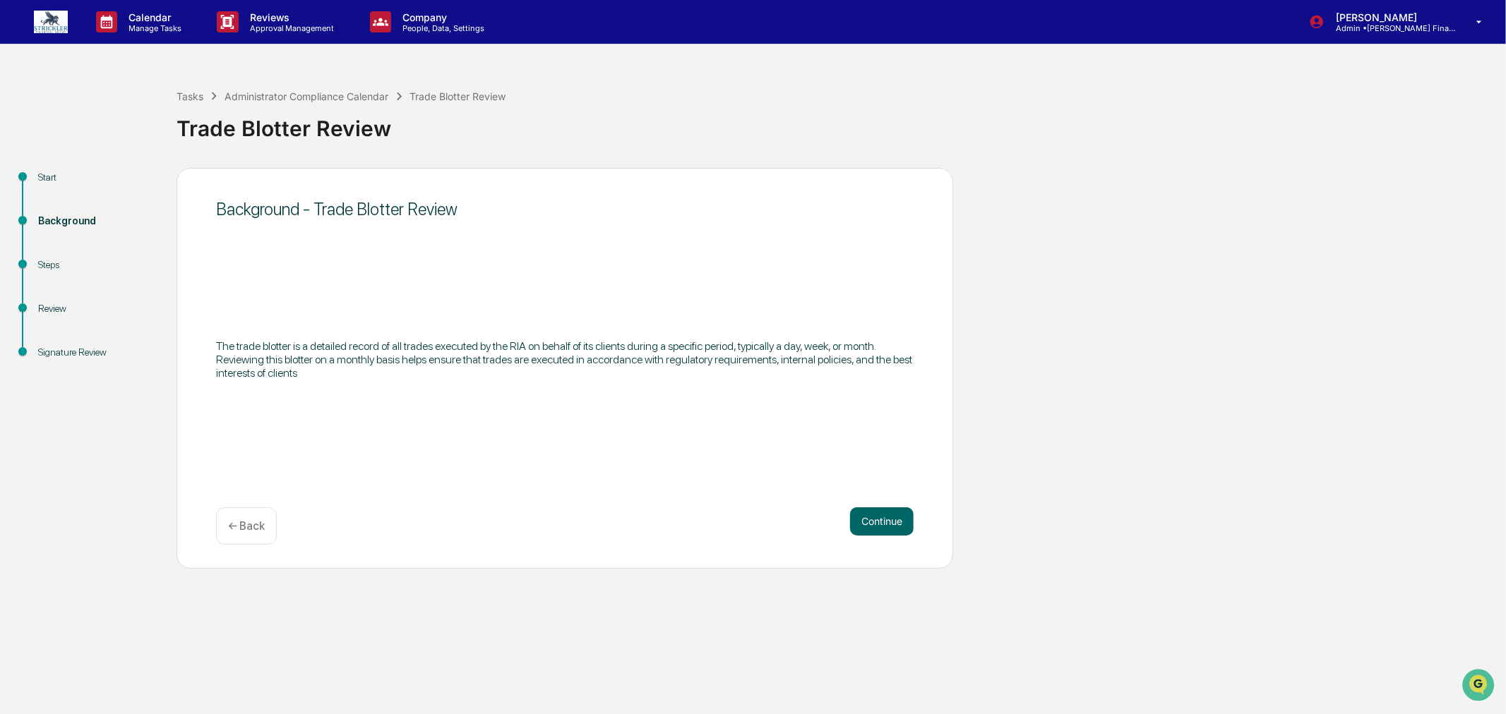
click at [874, 515] on button "Continue" at bounding box center [882, 522] width 64 height 28
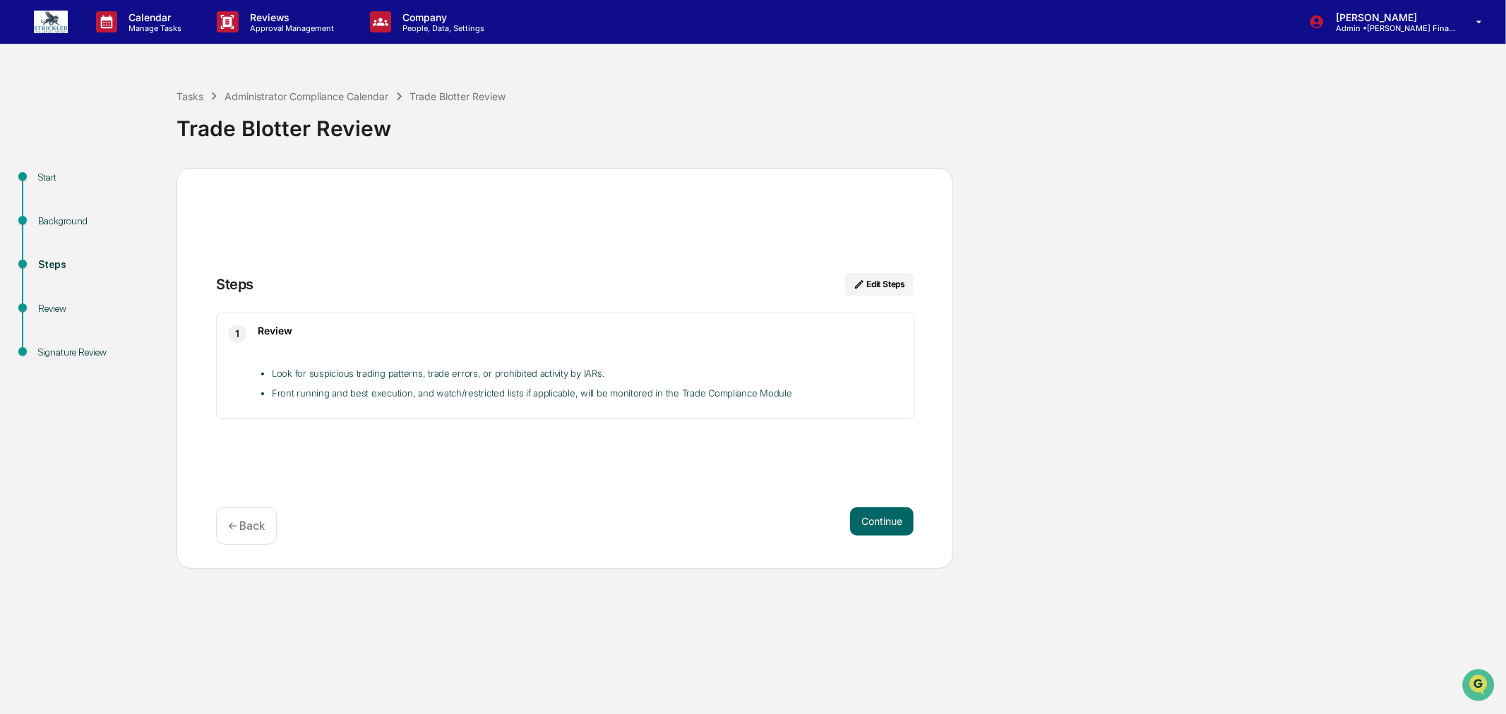
click at [874, 515] on button "Continue" at bounding box center [882, 522] width 64 height 28
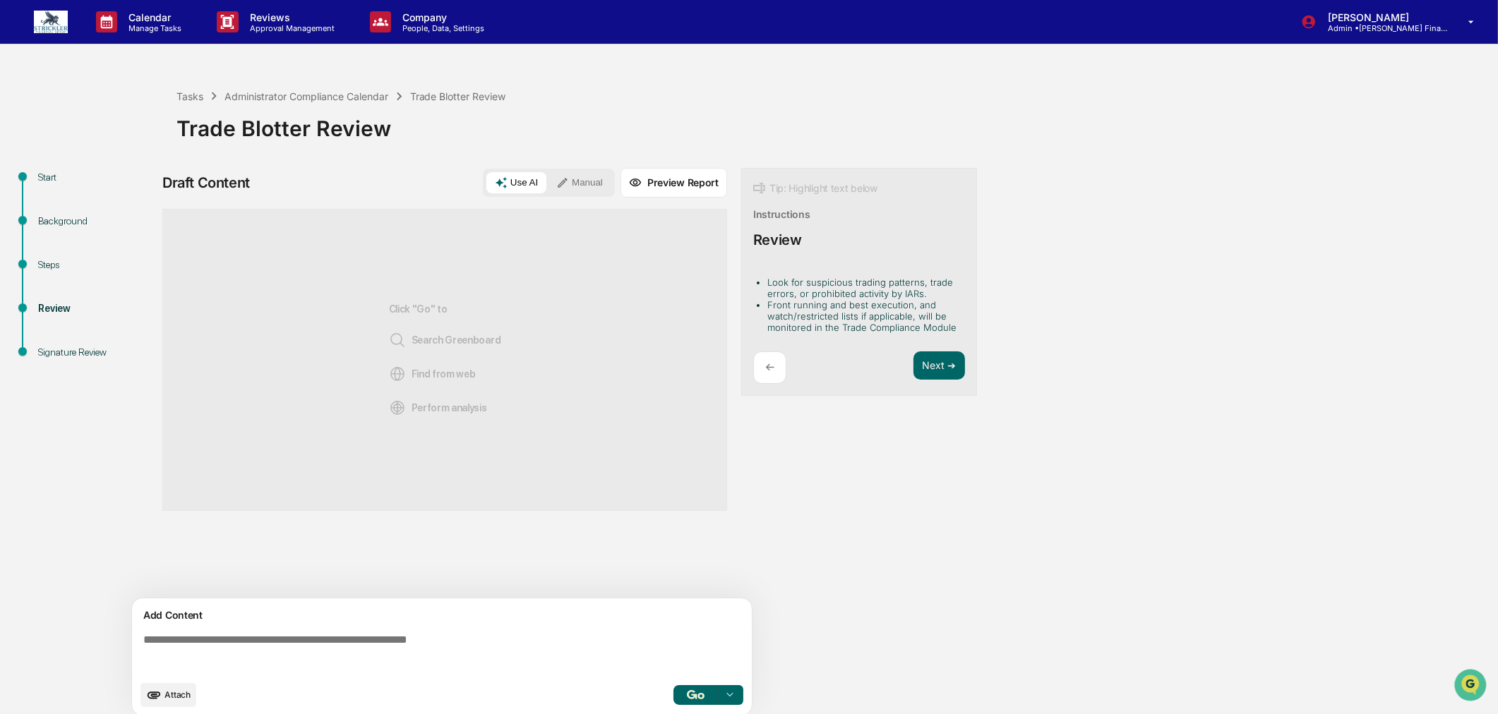
click at [566, 184] on button "Manual" at bounding box center [580, 182] width 64 height 21
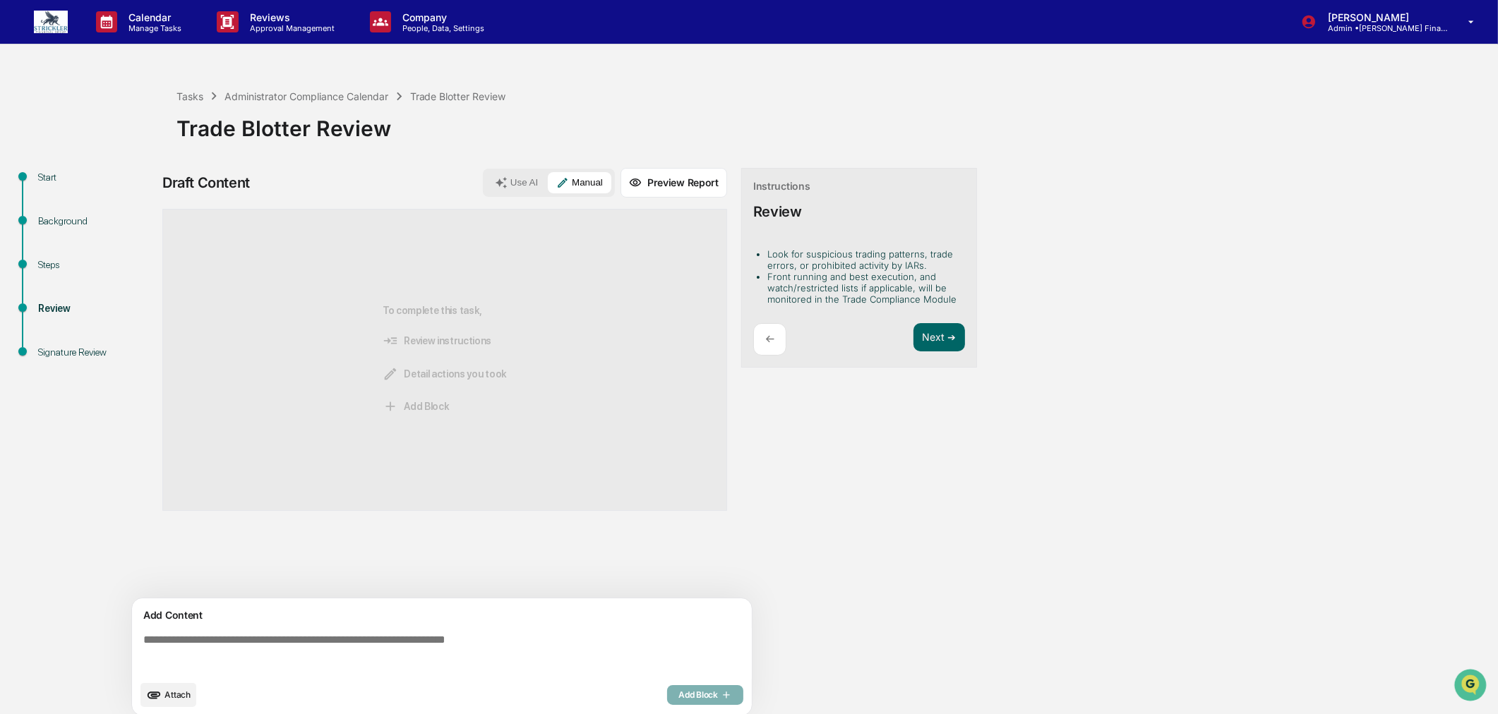
click at [222, 647] on textarea at bounding box center [445, 653] width 614 height 51
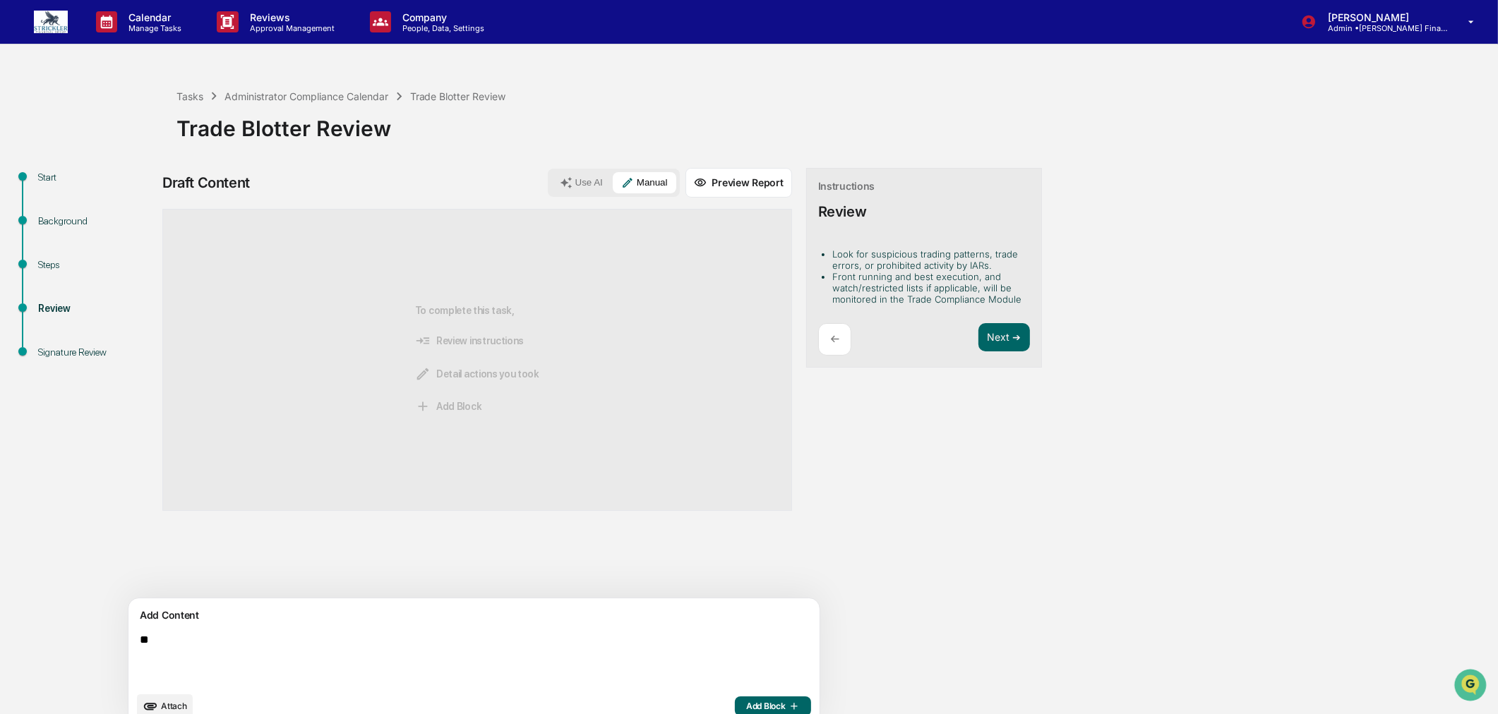
type textarea "*"
type textarea "**********"
click at [735, 706] on button "Add Block" at bounding box center [773, 707] width 76 height 20
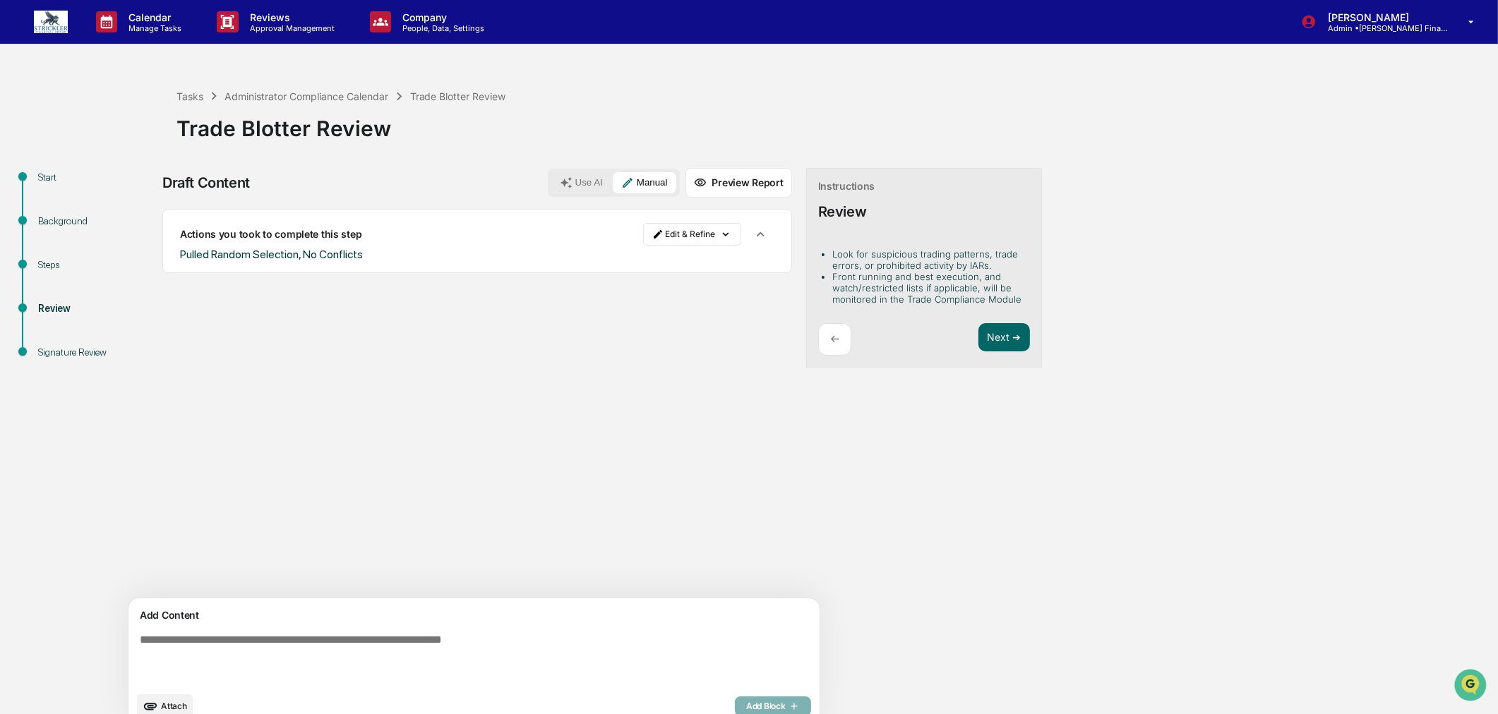
click at [158, 702] on icon "upload document" at bounding box center [151, 707] width 16 height 16
click at [92, 522] on div "Start Background Steps Review Signature Review Draft Content Use AI Manual Prev…" at bounding box center [749, 452] width 1484 height 568
click at [176, 701] on button "Attach" at bounding box center [165, 707] width 56 height 24
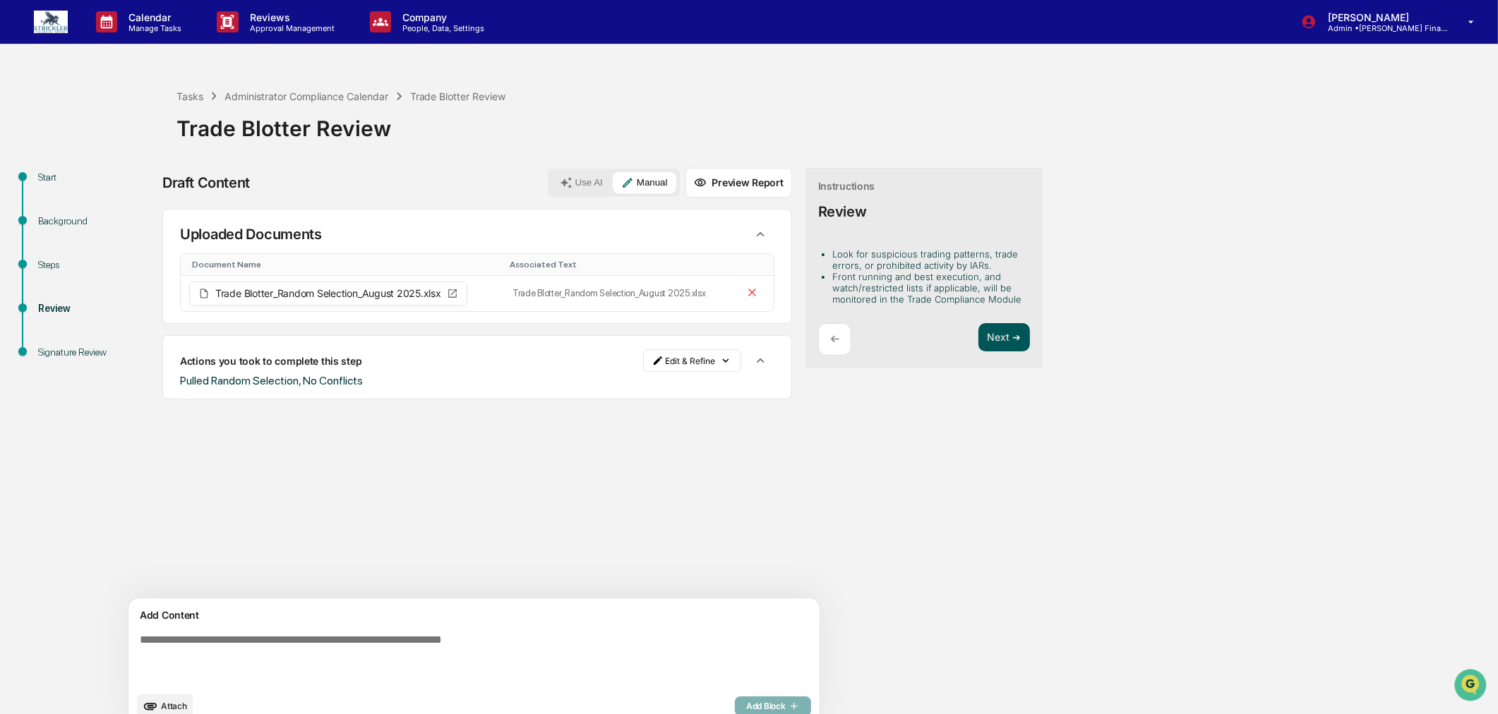
click at [978, 346] on button "Next ➔" at bounding box center [1004, 337] width 52 height 29
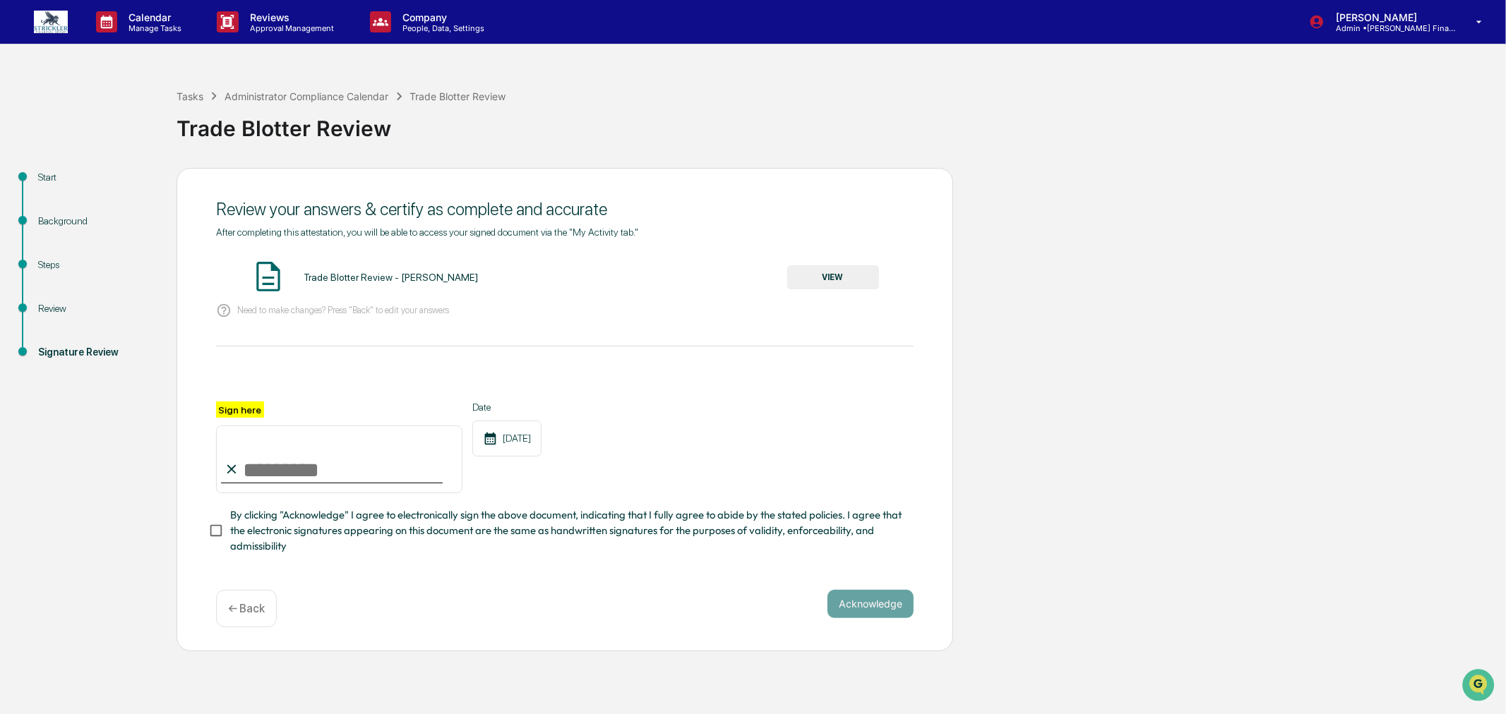
click at [832, 280] on button "VIEW" at bounding box center [833, 277] width 92 height 24
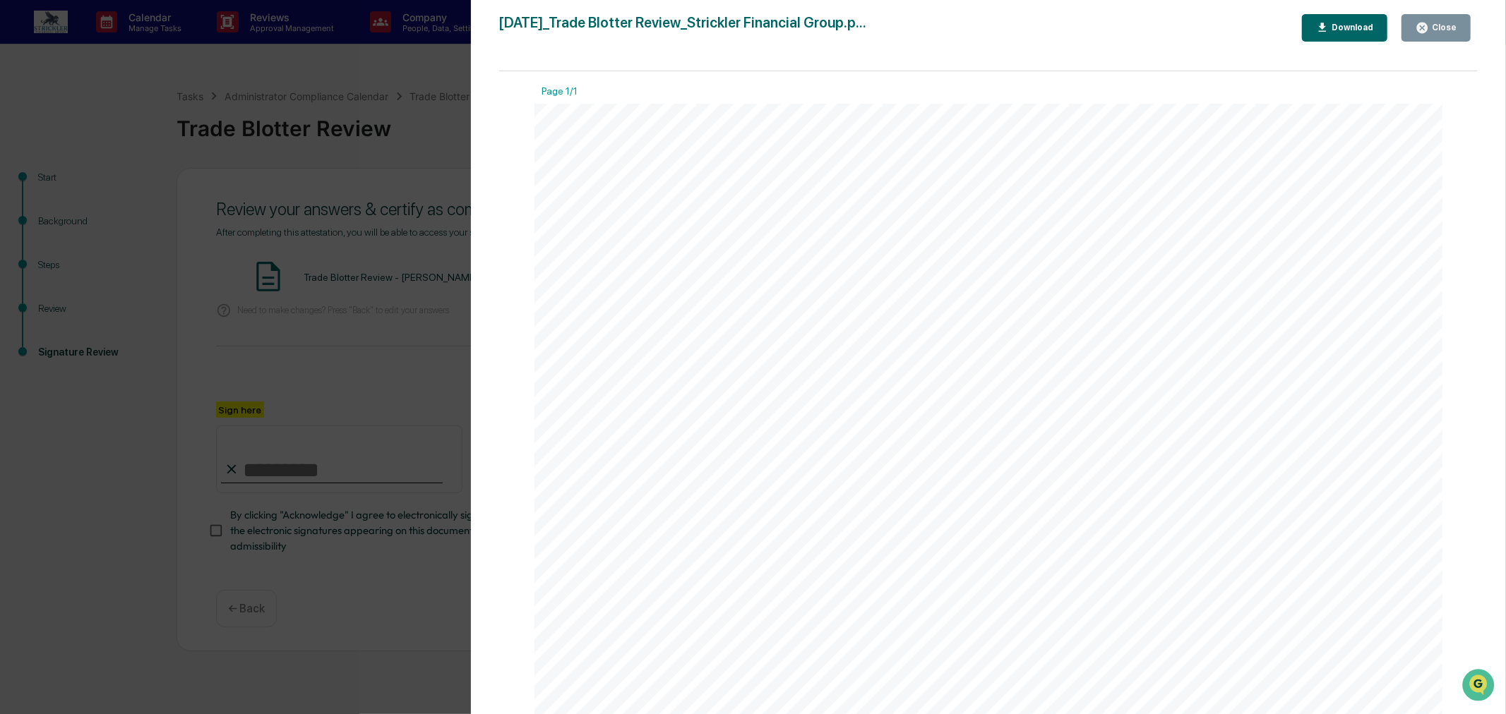
click at [1441, 31] on div "Close" at bounding box center [1443, 28] width 28 height 10
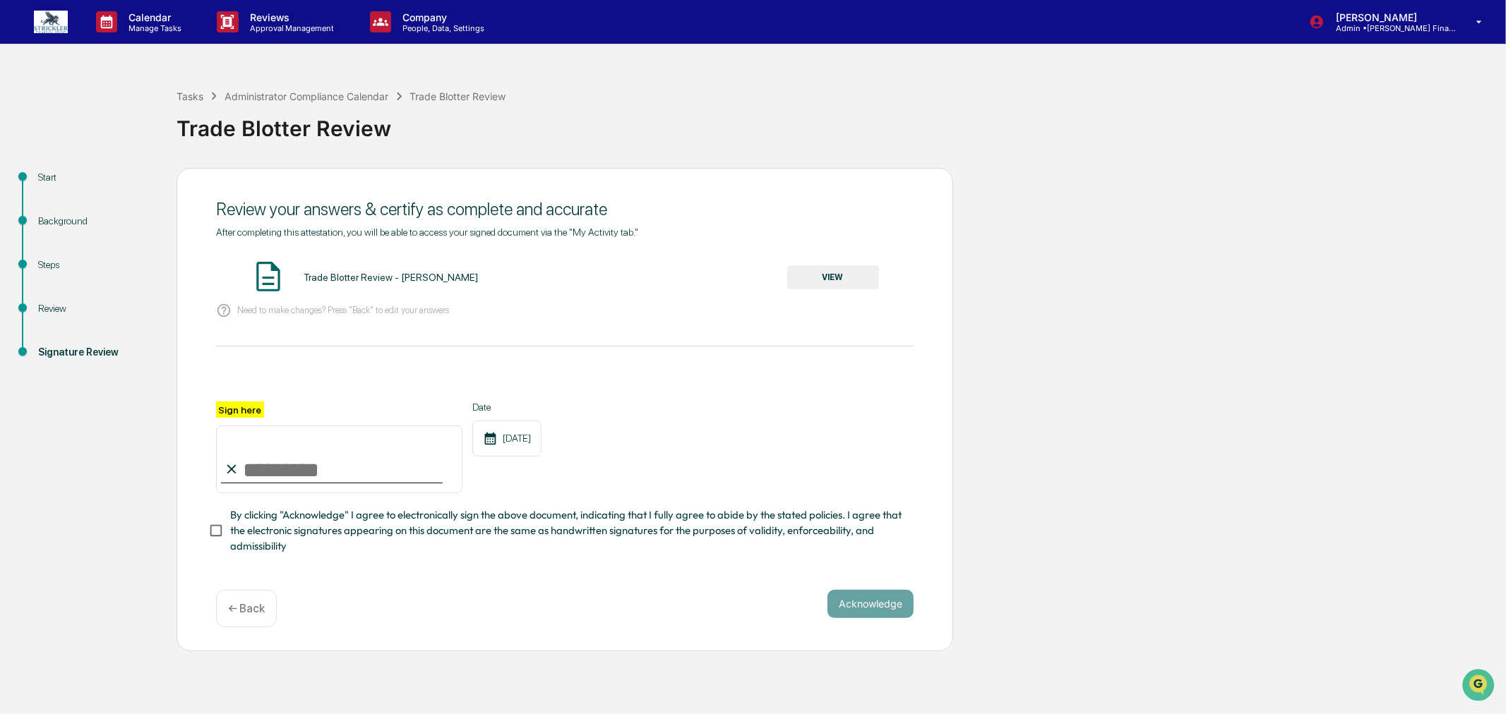
click at [261, 482] on input "Sign here" at bounding box center [339, 460] width 246 height 68
type input "**********"
click at [902, 618] on button "Acknowledge" at bounding box center [870, 604] width 86 height 28
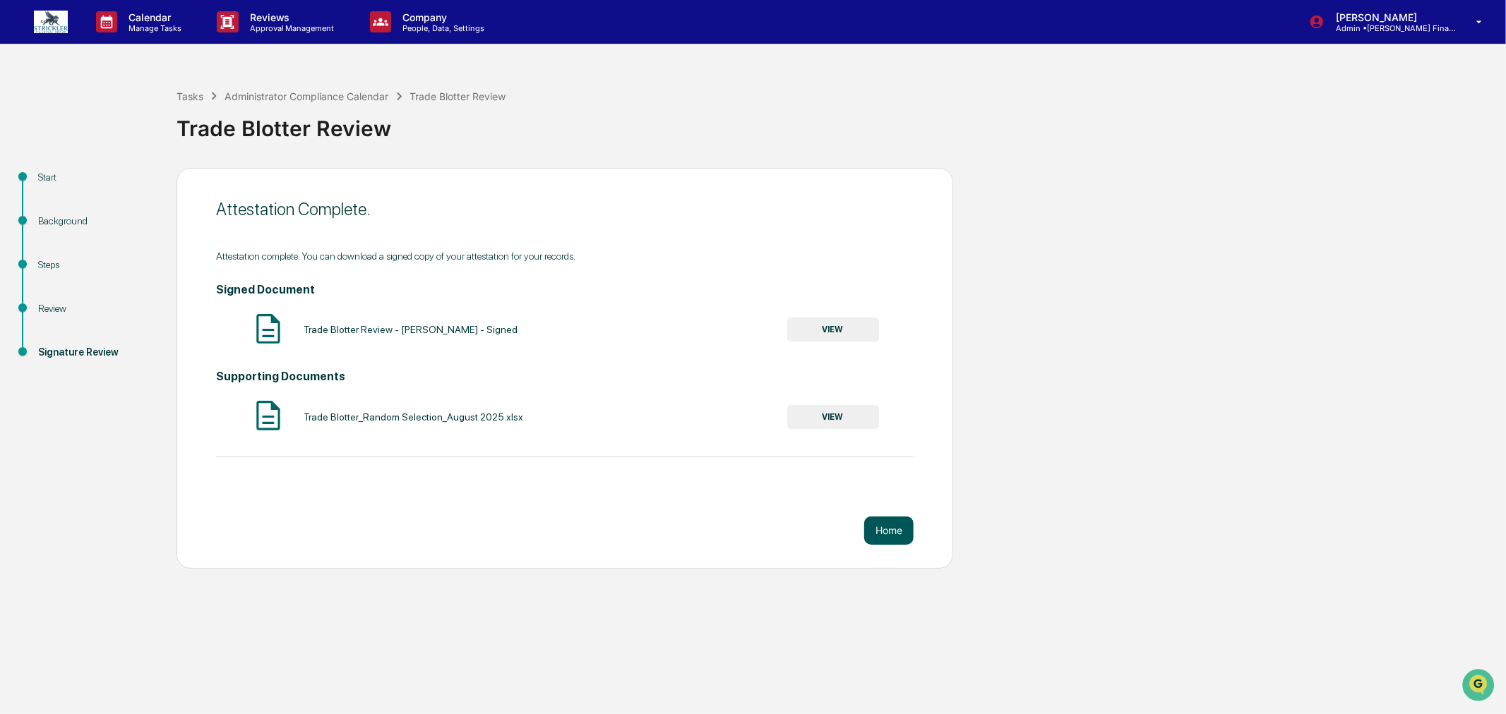
click at [887, 532] on button "Home" at bounding box center [888, 531] width 49 height 28
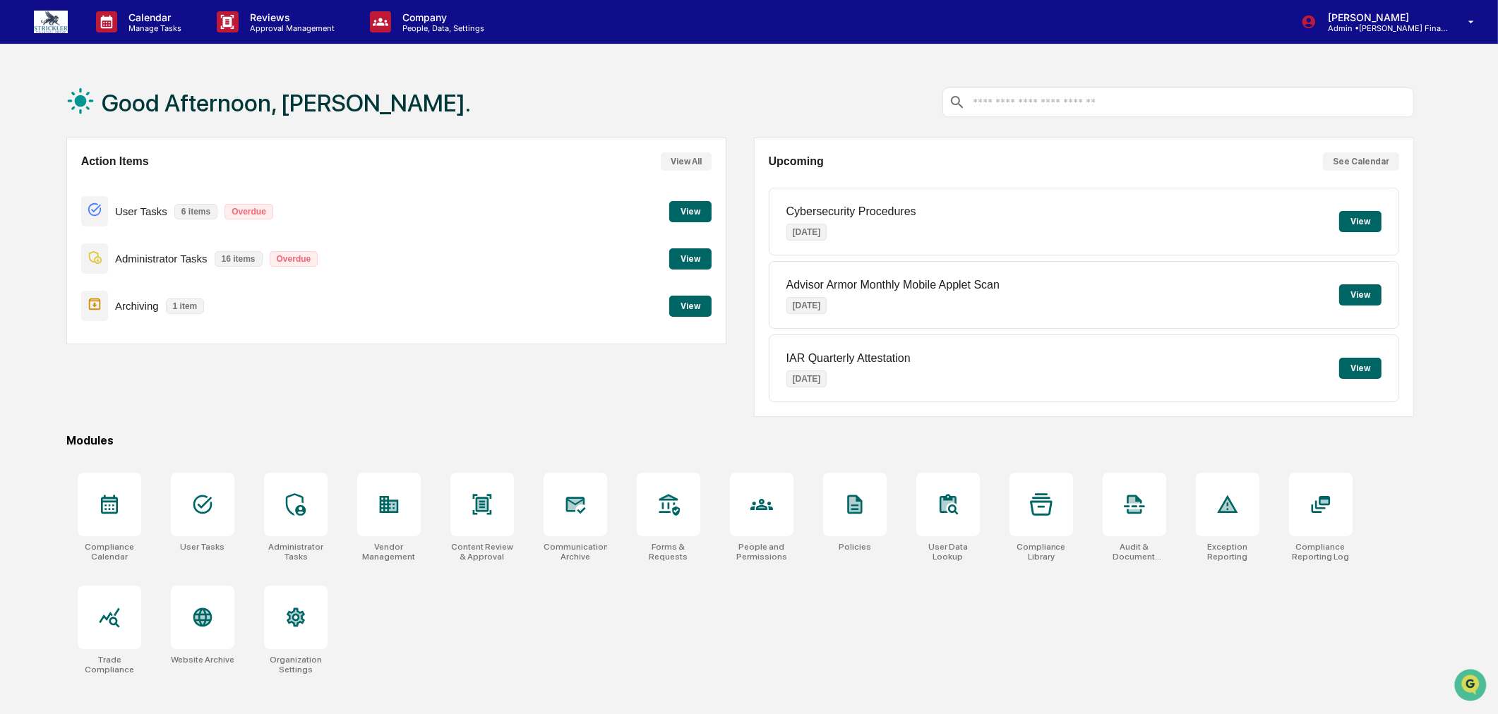
click at [697, 259] on button "View" at bounding box center [690, 258] width 42 height 21
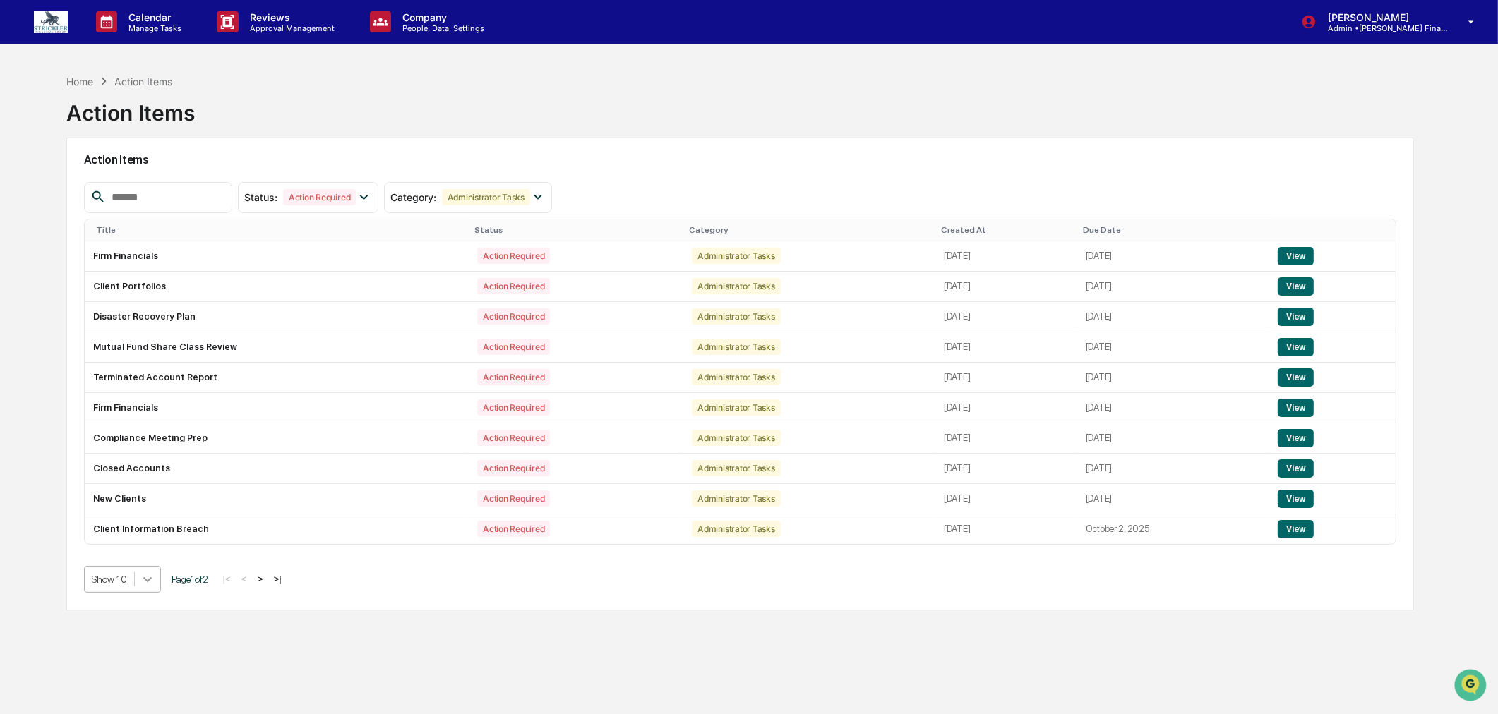
click at [145, 584] on div "Show 10" at bounding box center [122, 579] width 77 height 27
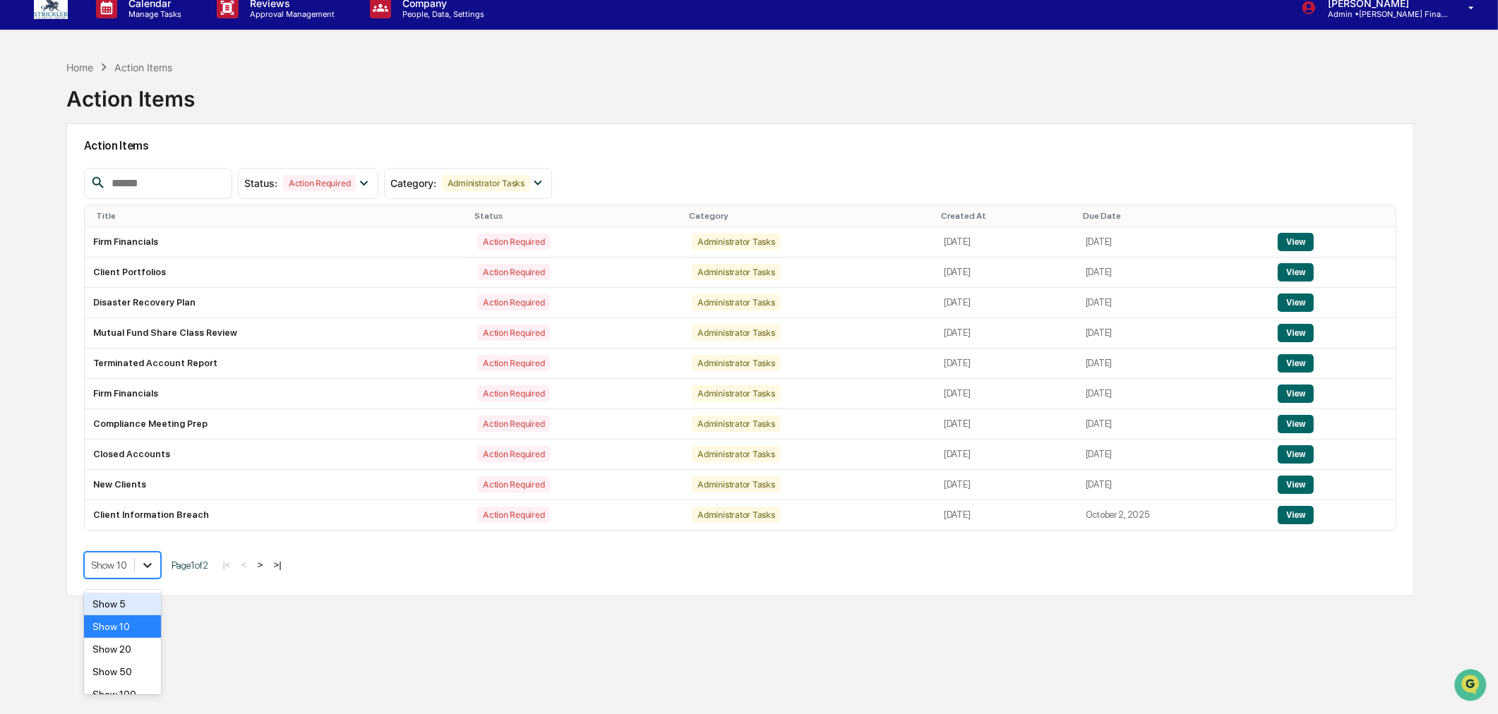
scroll to position [16, 0]
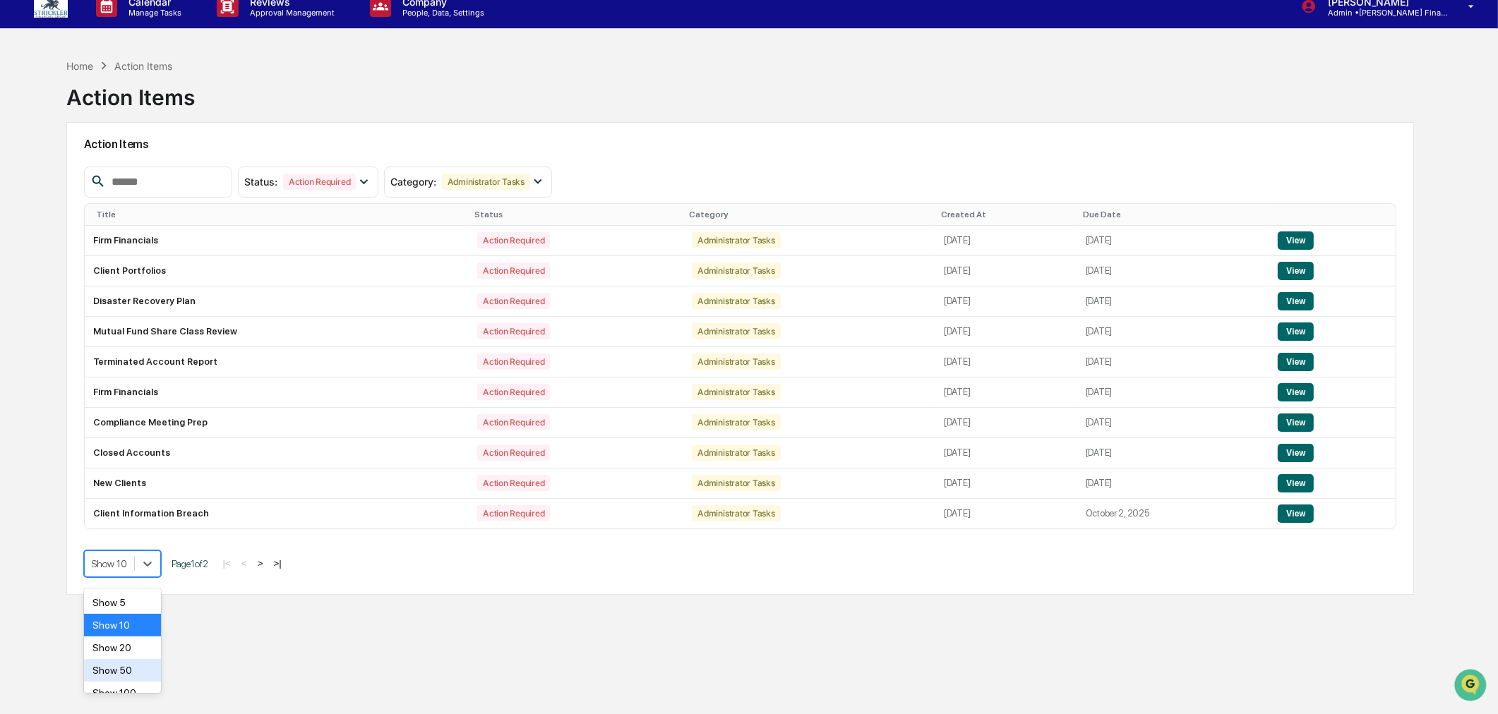
click at [140, 678] on div "Show 50" at bounding box center [122, 670] width 77 height 23
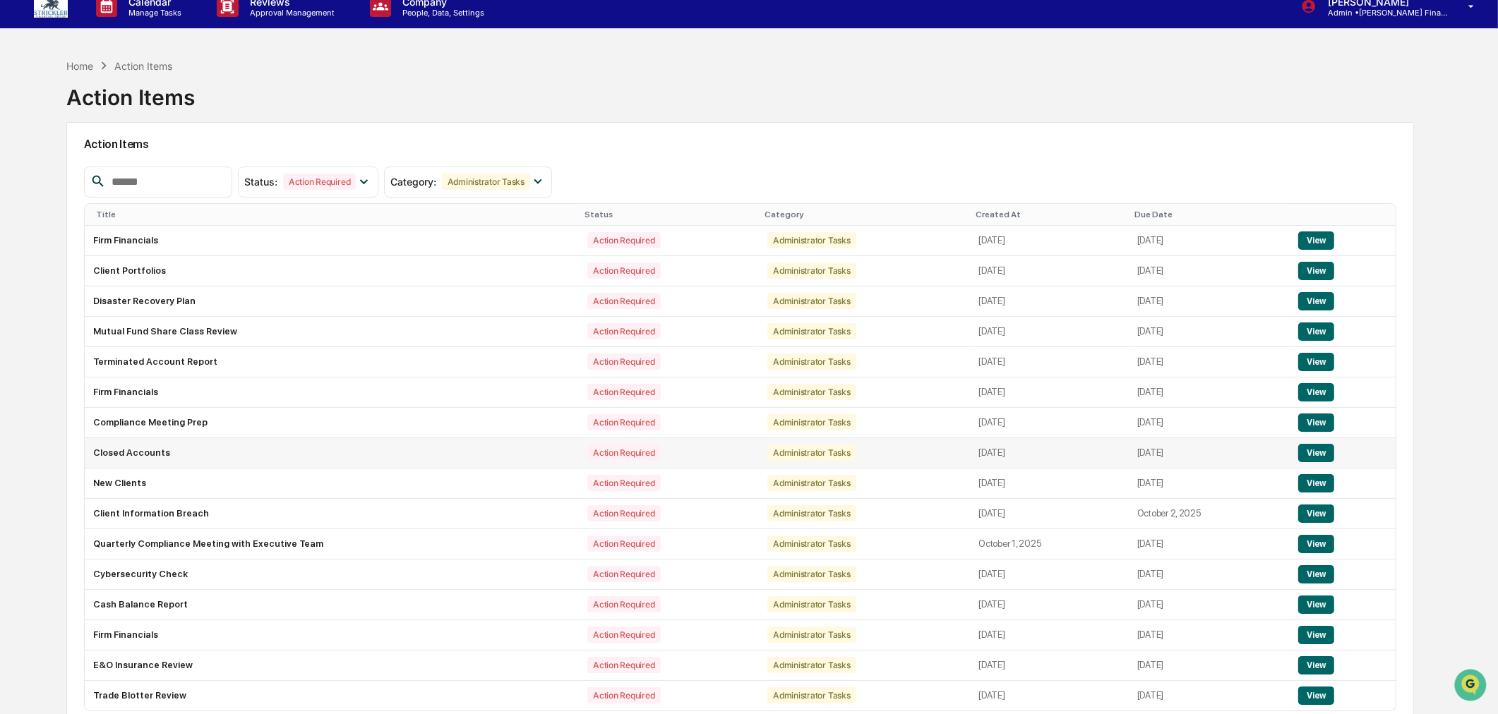
scroll to position [85, 0]
